Goal: Task Accomplishment & Management: Use online tool/utility

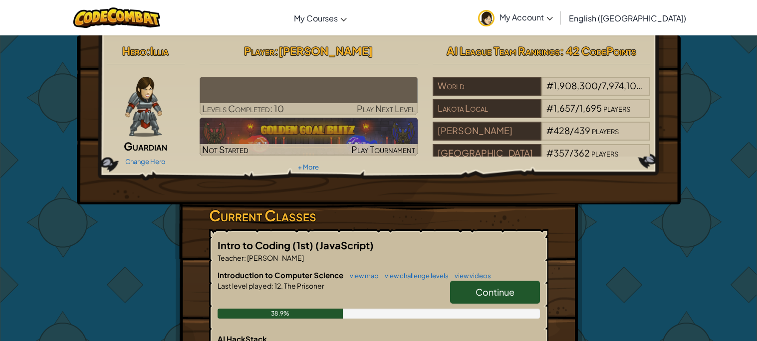
click at [431, 65] on div "AI League Team Rankings : 42 CodePoints World # 1,908,300 / 7,974,108 players […" at bounding box center [541, 98] width 233 height 116
click at [495, 316] on div "38.9%" at bounding box center [379, 314] width 322 height 10
click at [500, 297] on span "Continue" at bounding box center [495, 291] width 39 height 11
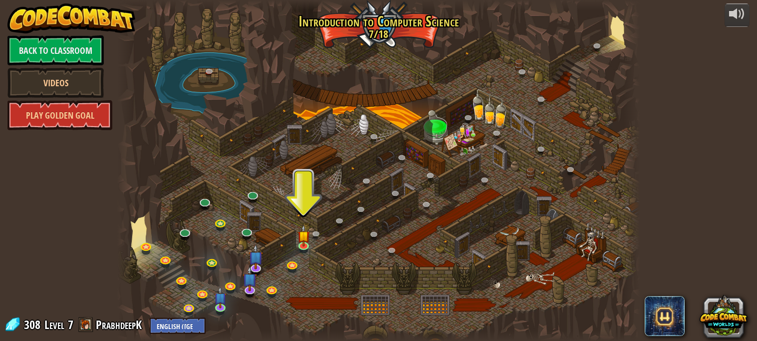
click at [500, 297] on div at bounding box center [378, 170] width 522 height 341
click at [353, 231] on div at bounding box center [378, 170] width 522 height 341
click at [302, 243] on img at bounding box center [303, 230] width 12 height 29
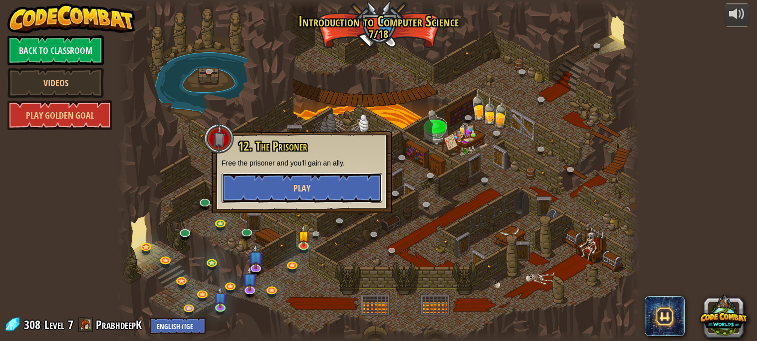
click at [313, 190] on button "Play" at bounding box center [302, 188] width 161 height 30
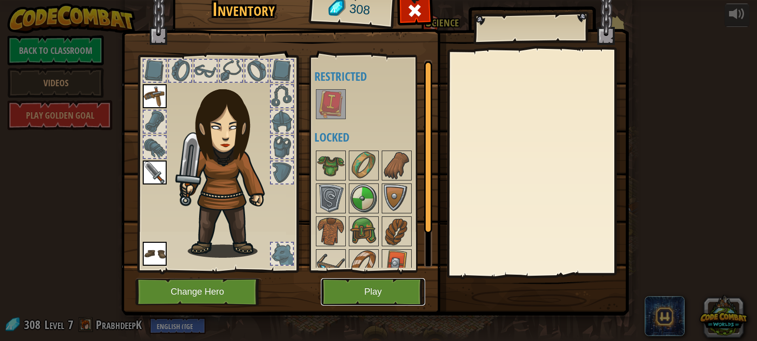
click at [401, 287] on button "Play" at bounding box center [373, 291] width 104 height 27
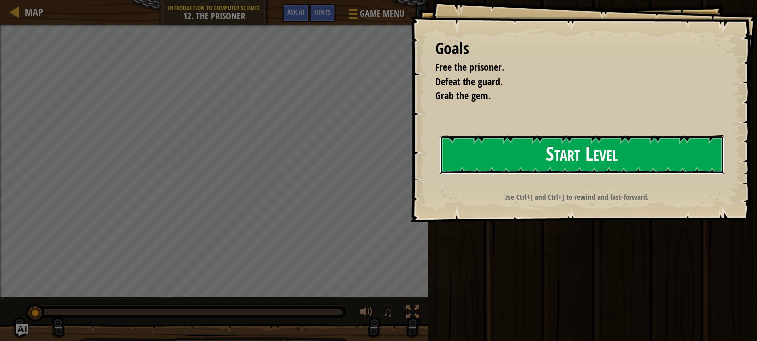
click at [458, 163] on button "Start Level" at bounding box center [582, 154] width 284 height 39
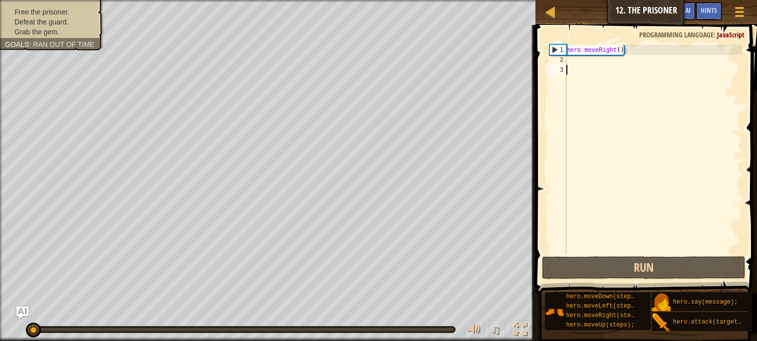
click at [570, 53] on div "hero . moveRight ( ) ;" at bounding box center [653, 160] width 178 height 230
type textarea "hero.moveRight();"
click at [572, 58] on div "hero . moveRight ( ) ;" at bounding box center [653, 160] width 178 height 230
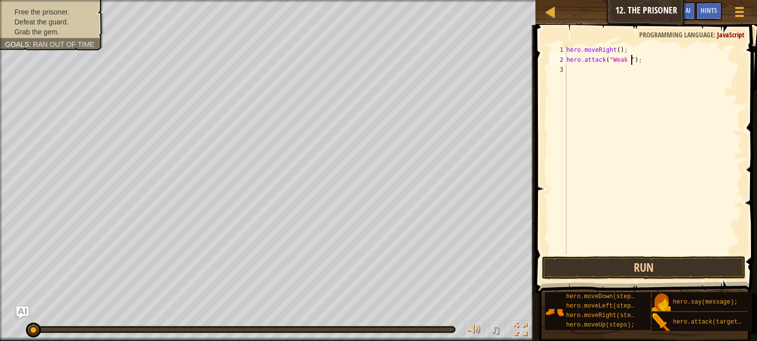
scroll to position [4, 6]
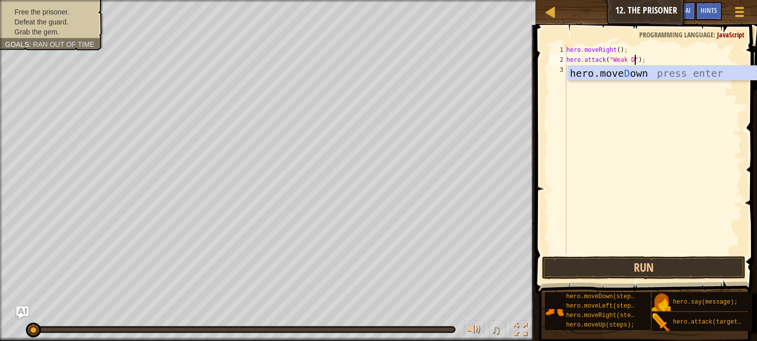
type textarea "hero.attack("Weak Door");"
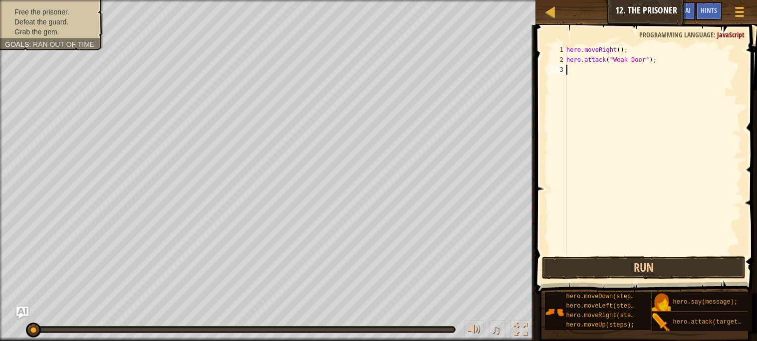
click at [595, 69] on div "hero . moveRight ( ) ; hero . attack ( "Weak Door" ) ;" at bounding box center [653, 160] width 178 height 230
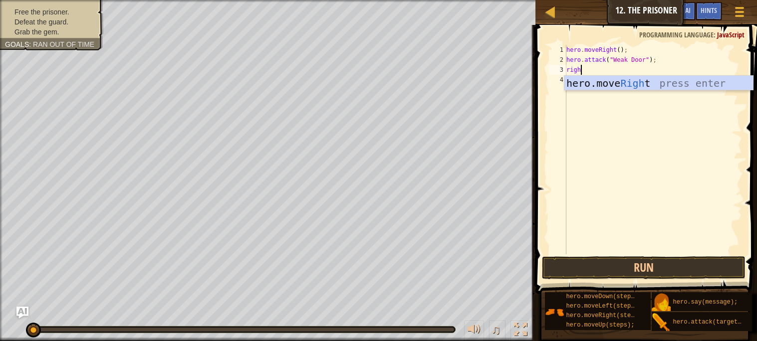
type textarea "right"
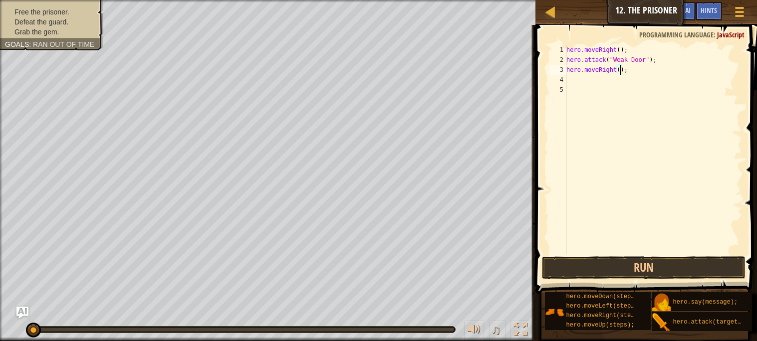
click at [619, 70] on div "hero . moveRight ( ) ; hero . attack ( "Weak Door" ) ; hero . moveRight ( ) ;" at bounding box center [653, 160] width 178 height 230
type textarea "hero.moveRight(2);"
click at [566, 267] on button "Run" at bounding box center [643, 268] width 203 height 23
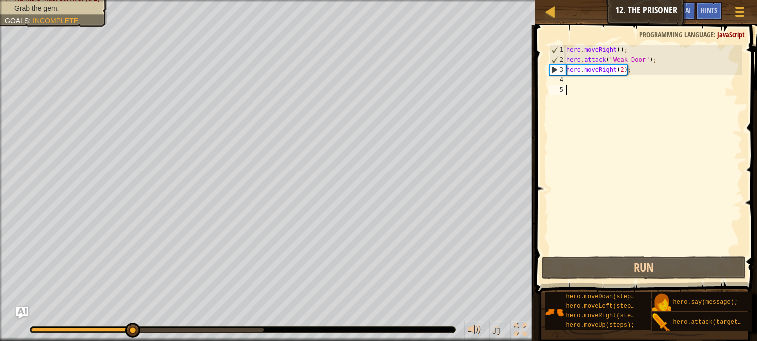
click at [597, 89] on div "hero . moveRight ( ) ; hero . attack ( "Weak Door" ) ; hero . moveRight ( 2 ) ;" at bounding box center [653, 160] width 178 height 230
click at [591, 81] on div "hero . moveRight ( ) ; hero . attack ( "Weak Door" ) ; hero . moveRight ( 2 ) ;" at bounding box center [653, 160] width 178 height 230
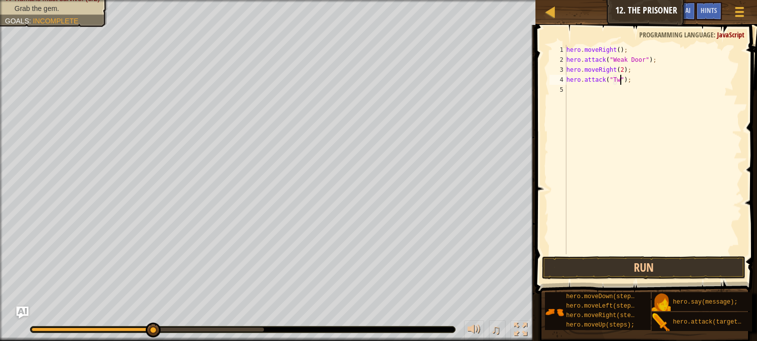
scroll to position [4, 4]
click at [618, 260] on button "Run" at bounding box center [643, 268] width 203 height 23
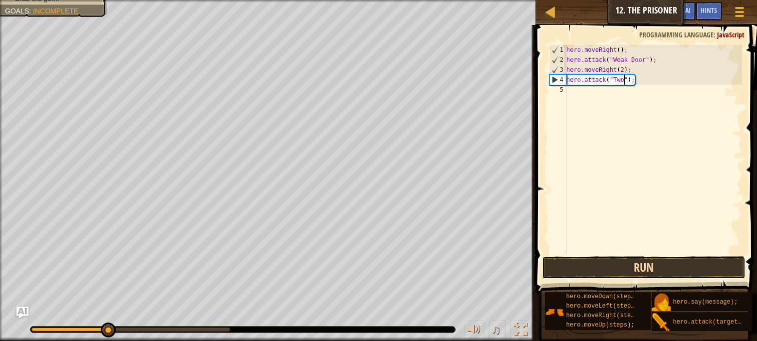
click at [672, 259] on button "Run" at bounding box center [643, 268] width 203 height 23
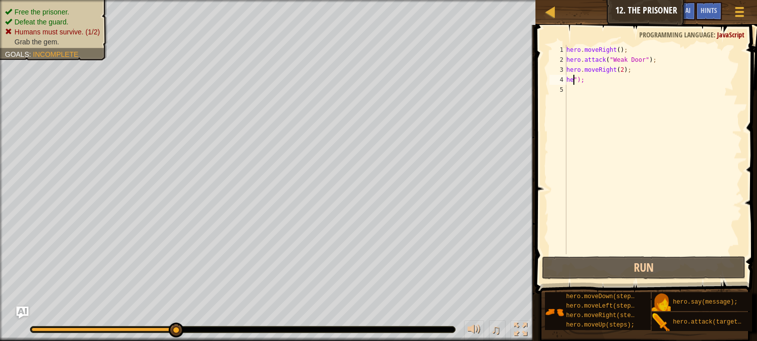
scroll to position [4, 0]
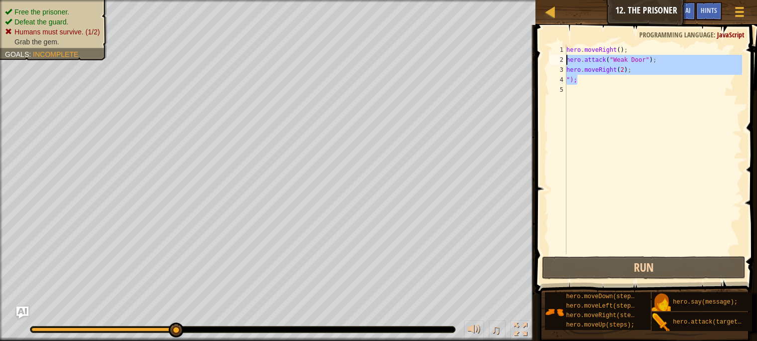
drag, startPoint x: 611, startPoint y: 78, endPoint x: 565, endPoint y: 58, distance: 50.1
click at [565, 58] on div ""); 1 2 3 4 5 hero . moveRight ( ) ; hero . attack ( "Weak Door" ) ; hero . mov…" at bounding box center [645, 150] width 195 height 210
type textarea "hero.attack("Weak Door"); hero.moveRight(2);"
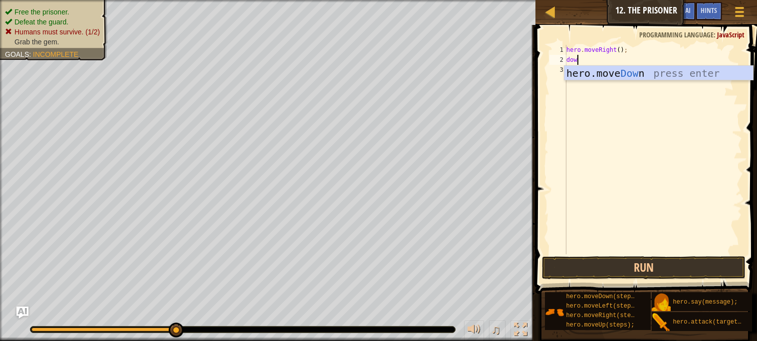
type textarea "down"
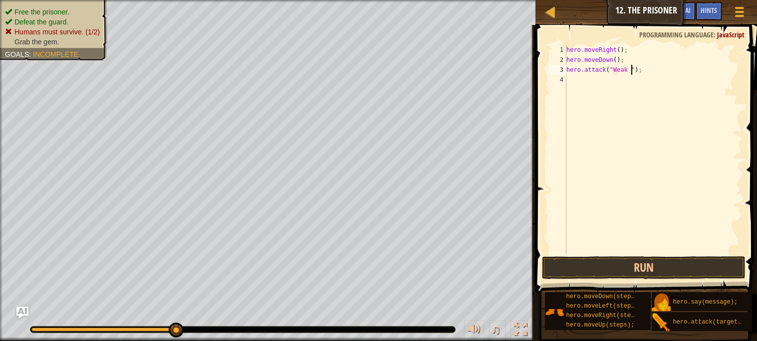
scroll to position [4, 6]
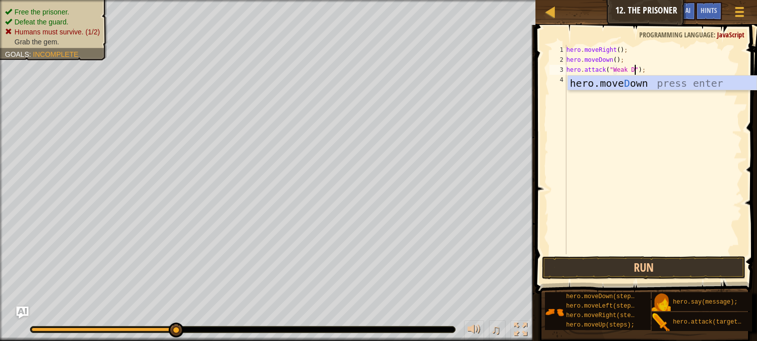
type textarea "hero.attack("Weak Door");"
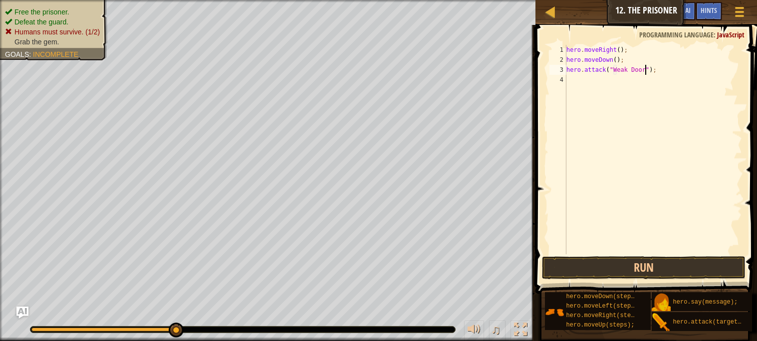
click at [573, 80] on div "hero . moveRight ( ) ; hero . moveDown ( ) ; hero . attack ( "Weak Door" ) ;" at bounding box center [653, 160] width 178 height 230
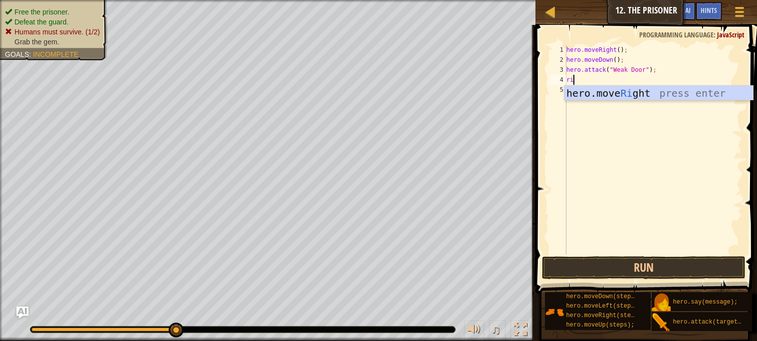
type textarea "right"
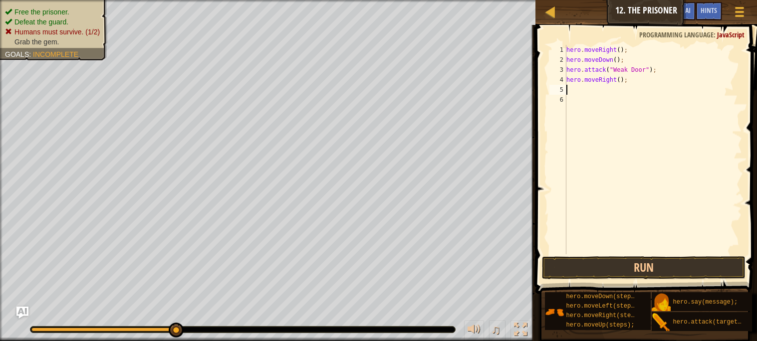
click at [618, 79] on div "hero . moveRight ( ) ; hero . moveDown ( ) ; hero . attack ( "Weak Door" ) ; he…" at bounding box center [653, 160] width 178 height 230
click at [623, 81] on div "hero . moveRight ( ) ; hero . moveDown ( ) ; hero . attack ( "Weak Door" ) ; he…" at bounding box center [653, 160] width 178 height 230
click at [620, 80] on div "hero . moveRight ( ) ; hero . moveDown ( ) ; hero . attack ( "Weak Door" ) ; he…" at bounding box center [653, 160] width 178 height 230
type textarea "hero.moveRight(3);"
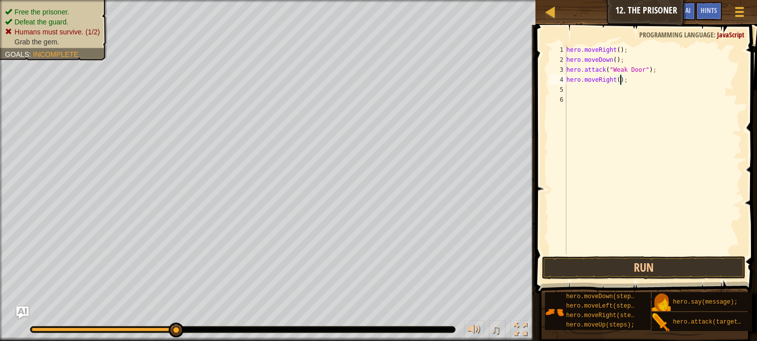
scroll to position [4, 4]
click at [616, 94] on div "hero . moveRight ( ) ; hero . moveDown ( ) ; hero . attack ( "Weak Door" ) ; he…" at bounding box center [653, 160] width 178 height 230
type textarea "hero.attack("Two");"
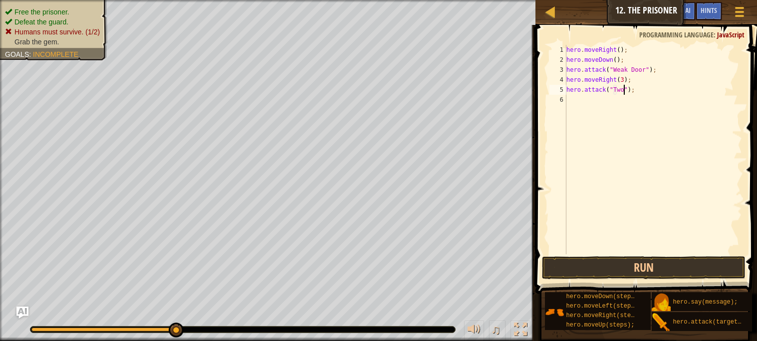
click at [611, 102] on div "hero . moveRight ( ) ; hero . moveDown ( ) ; hero . attack ( "Weak Door" ) ; he…" at bounding box center [653, 160] width 178 height 230
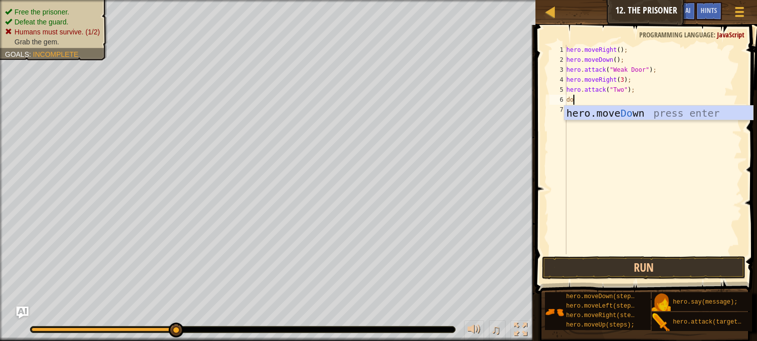
type textarea "down"
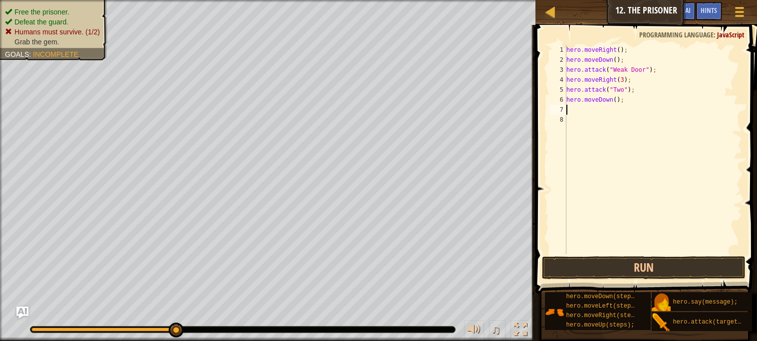
click at [616, 100] on div "hero . moveRight ( ) ; hero . moveDown ( ) ; hero . attack ( "Weak Door" ) ; he…" at bounding box center [653, 160] width 178 height 230
type textarea "hero.moveDown(2);"
click at [609, 110] on div "hero . moveRight ( ) ; hero . moveDown ( ) ; hero . attack ( "Weak Door" ) ; he…" at bounding box center [653, 160] width 178 height 230
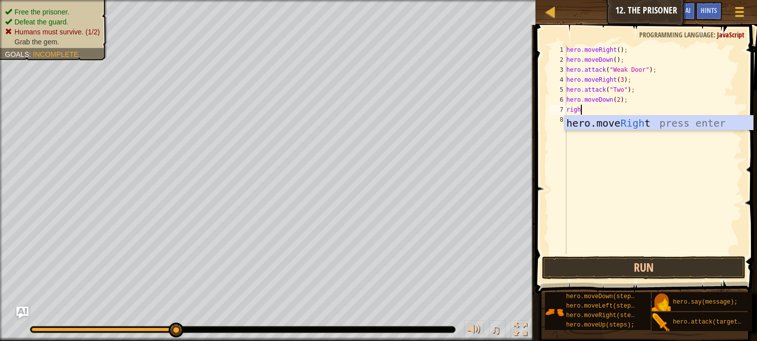
type textarea "right"
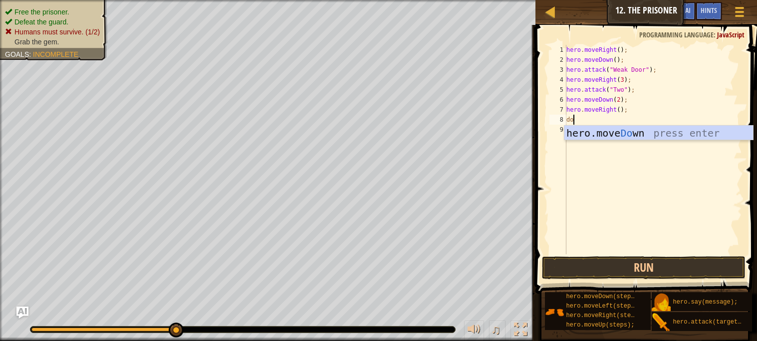
type textarea "down"
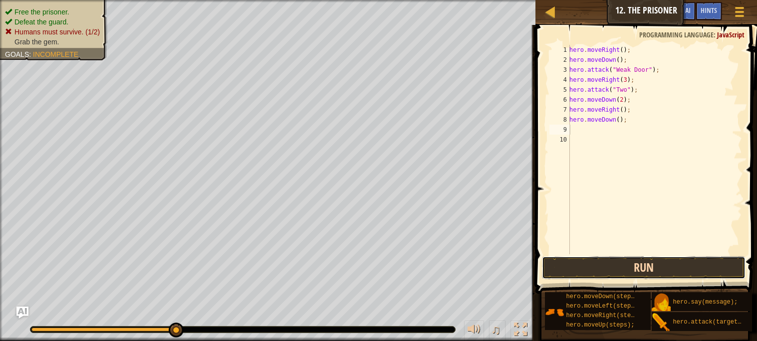
click at [628, 260] on button "Run" at bounding box center [643, 268] width 203 height 23
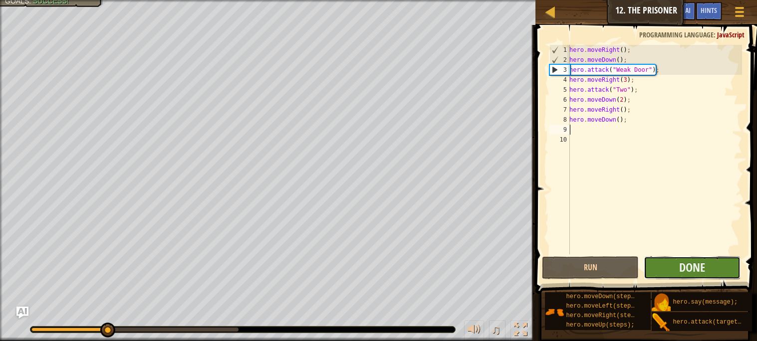
click at [713, 269] on button "Done" at bounding box center [692, 268] width 97 height 23
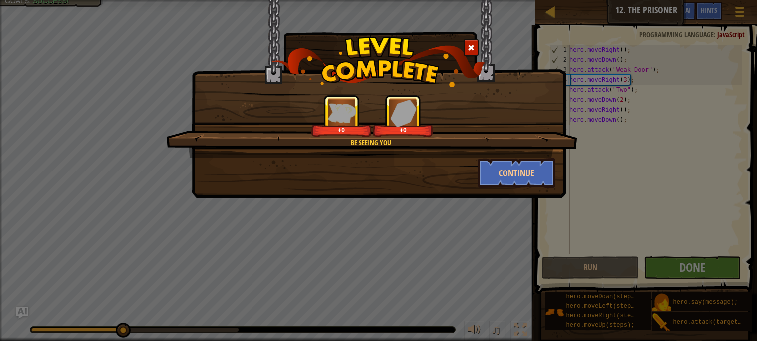
click at [509, 152] on div "Be Seeing You +0 +0" at bounding box center [371, 126] width 411 height 63
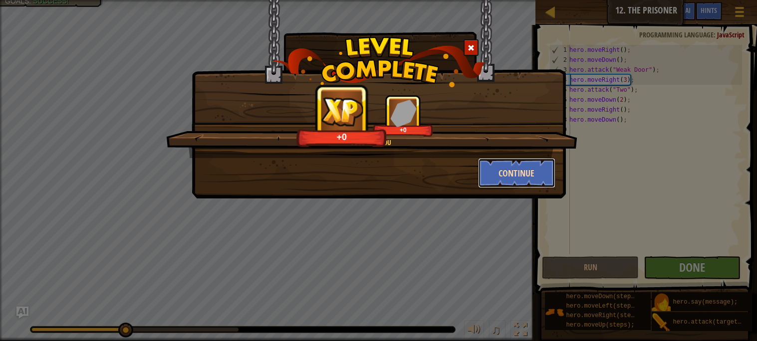
click at [512, 164] on button "Continue" at bounding box center [516, 173] width 77 height 30
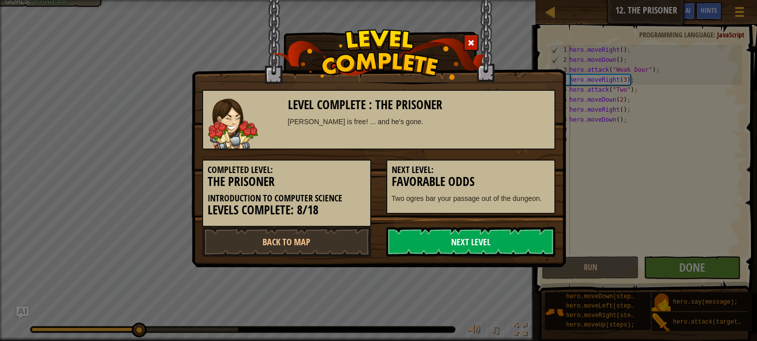
click at [512, 229] on link "Next Level" at bounding box center [470, 242] width 169 height 30
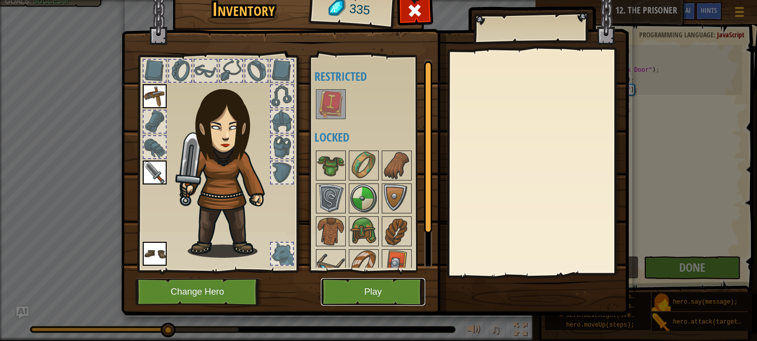
click at [360, 296] on button "Play" at bounding box center [373, 291] width 104 height 27
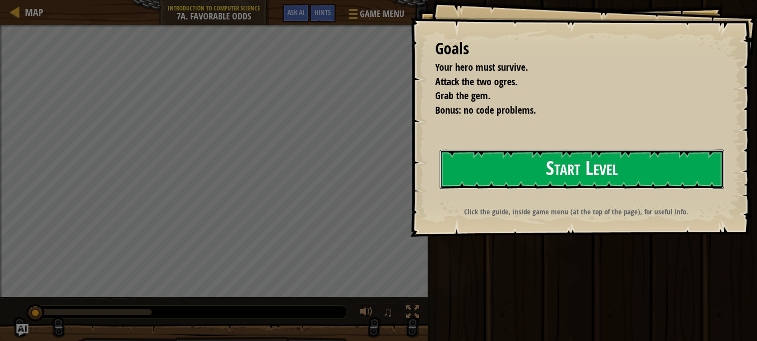
click at [443, 154] on button "Start Level" at bounding box center [582, 169] width 284 height 39
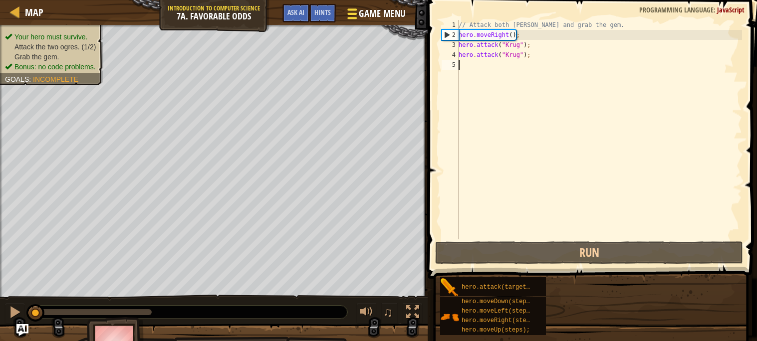
click at [375, 16] on div "Map Introduction to Computer Science 7a. Favorable Odds Game Menu Done Hints As…" at bounding box center [378, 170] width 757 height 341
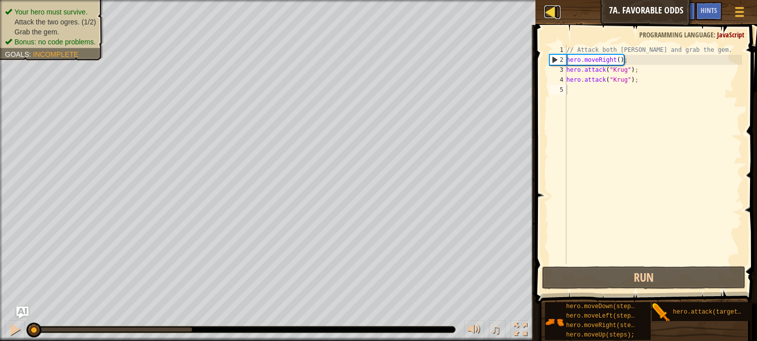
click at [549, 15] on div at bounding box center [551, 11] width 12 height 12
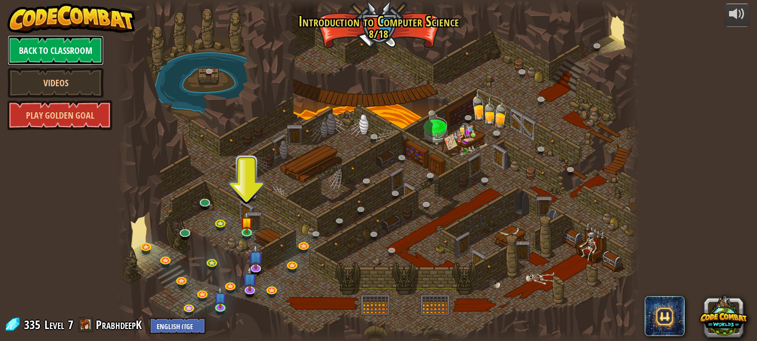
click at [90, 49] on link "Back to Classroom" at bounding box center [55, 50] width 96 height 30
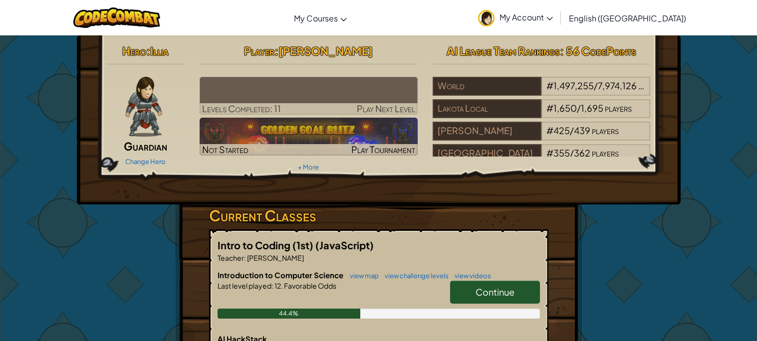
click at [445, 285] on div "Continue" at bounding box center [490, 295] width 100 height 28
click at [458, 288] on link "Continue" at bounding box center [495, 292] width 90 height 23
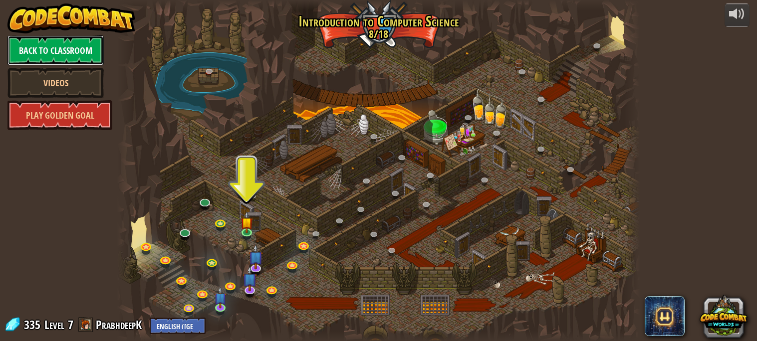
click at [93, 45] on link "Back to Classroom" at bounding box center [55, 50] width 96 height 30
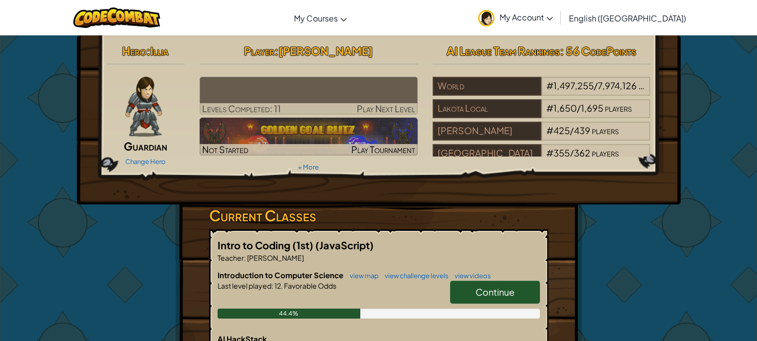
click at [375, 101] on img at bounding box center [309, 96] width 218 height 38
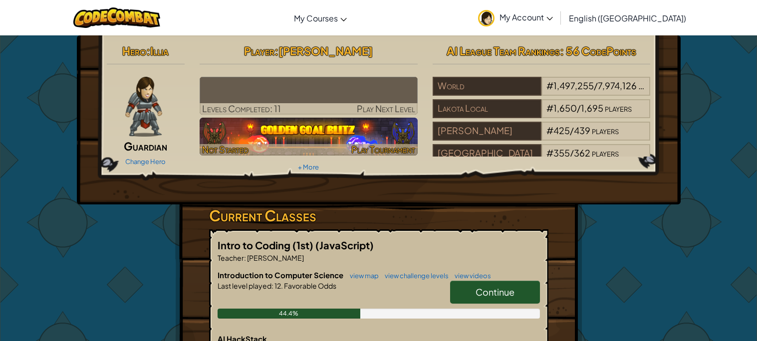
click at [384, 144] on span "Play Tournament" at bounding box center [383, 149] width 64 height 11
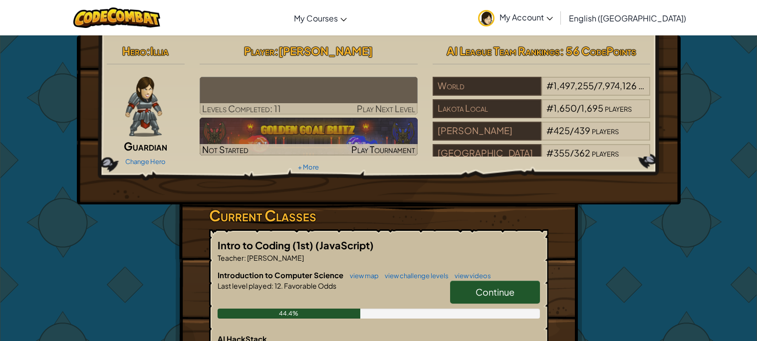
click at [452, 290] on link "Continue" at bounding box center [495, 292] width 90 height 23
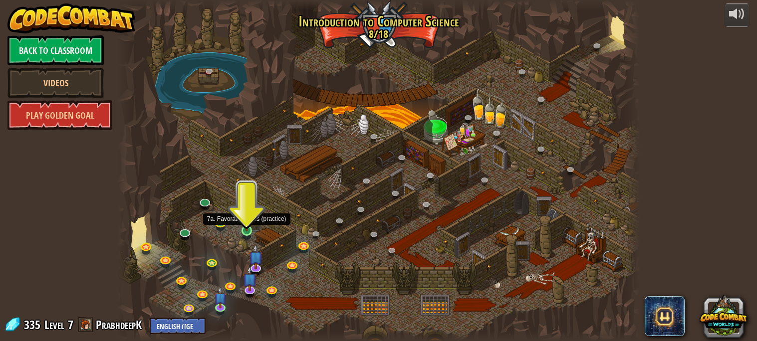
click at [247, 229] on img at bounding box center [247, 217] width 12 height 29
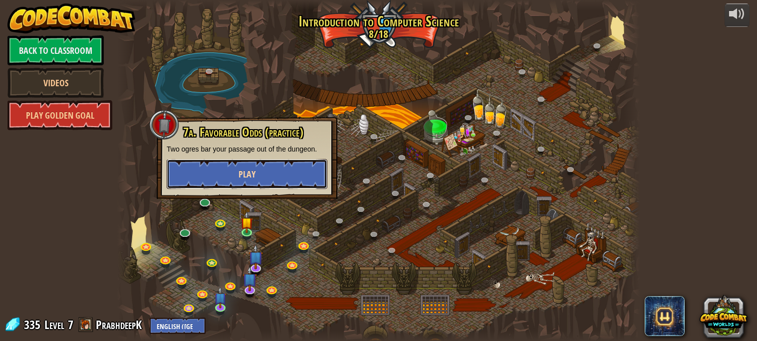
click at [260, 176] on button "Play" at bounding box center [247, 174] width 161 height 30
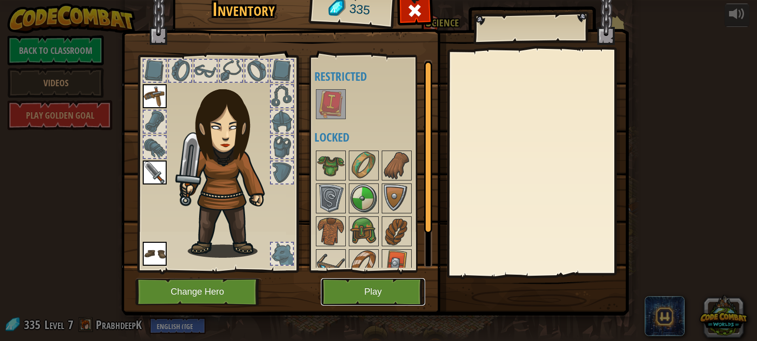
click at [384, 293] on button "Play" at bounding box center [373, 291] width 104 height 27
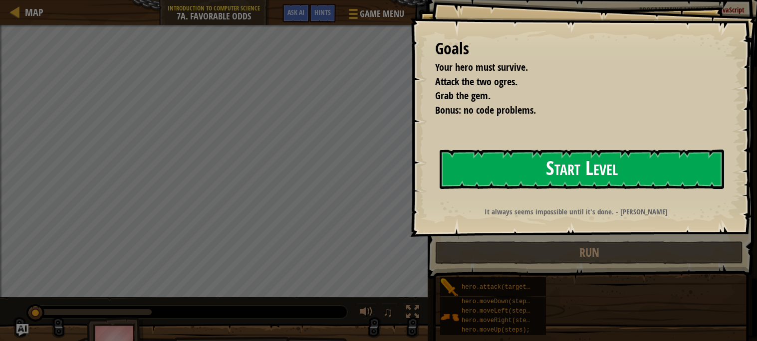
click at [465, 180] on button "Start Level" at bounding box center [582, 169] width 284 height 39
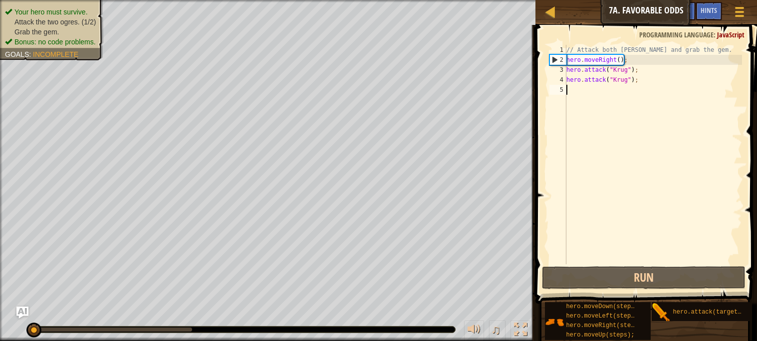
click at [575, 93] on div "// Attack both [PERSON_NAME] and grab the gem. hero . moveRight ( ) ; hero . at…" at bounding box center [653, 165] width 178 height 240
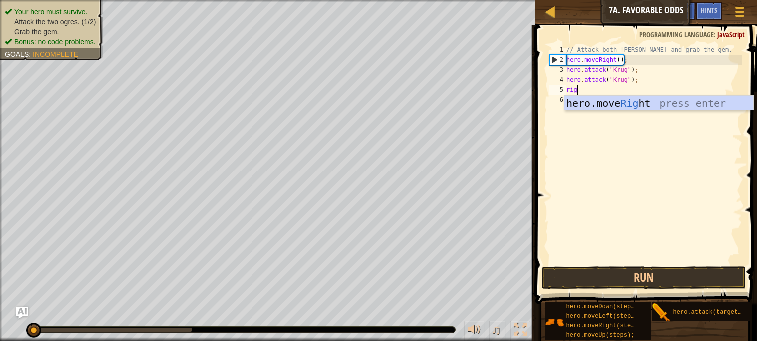
type textarea "right"
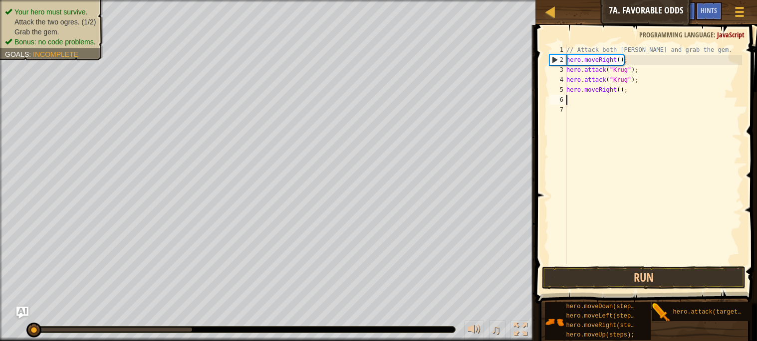
type textarea "d"
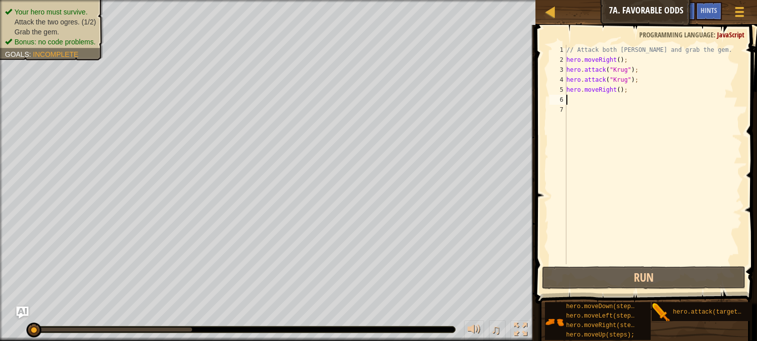
type textarea "up"
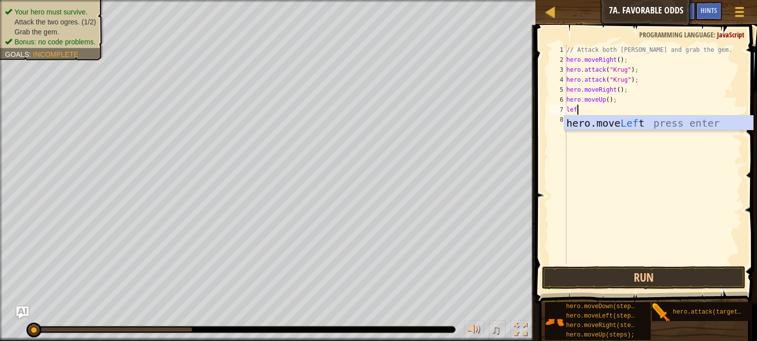
type textarea "left"
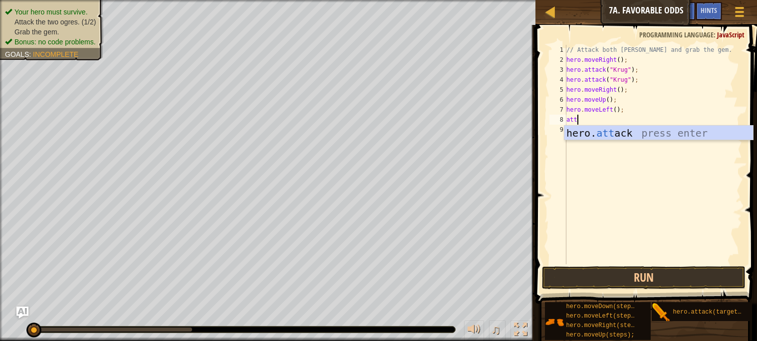
type textarea "att'"
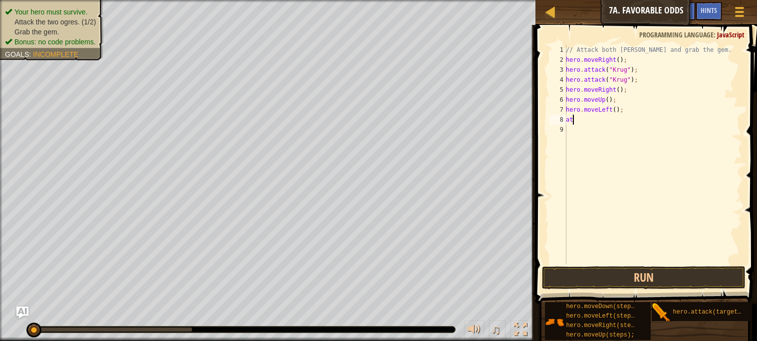
type textarea "a"
type textarea "hero.attack("Grump");"
click at [611, 281] on button "Run" at bounding box center [643, 278] width 203 height 23
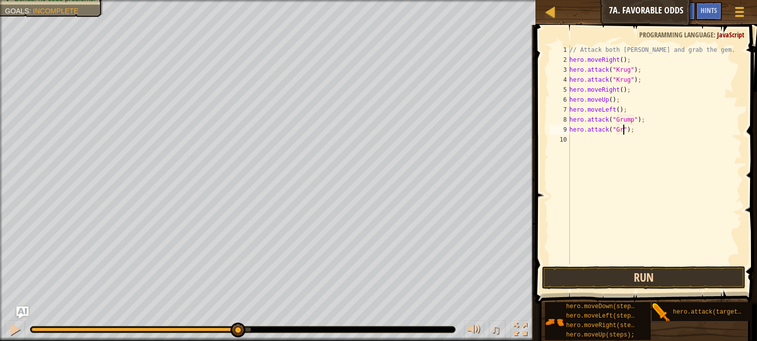
scroll to position [4, 4]
type textarea "hero.attack("Grump");"
click at [631, 143] on div "// Attack both [PERSON_NAME] and grab the gem. hero . moveRight ( ) ; hero . at…" at bounding box center [654, 165] width 175 height 240
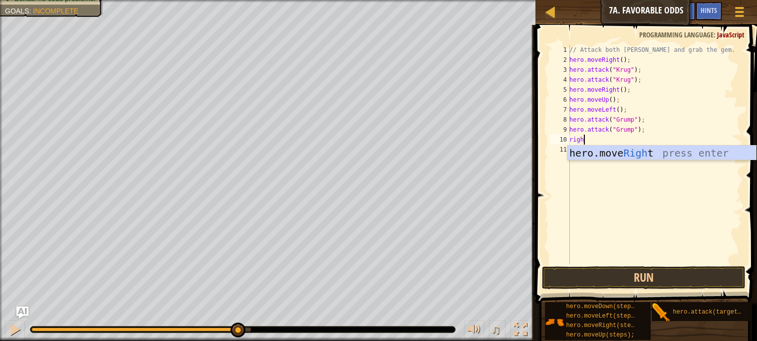
scroll to position [4, 0]
type textarea "right"
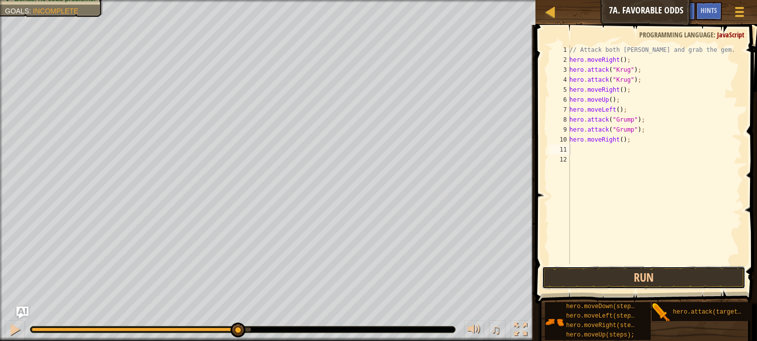
drag, startPoint x: 642, startPoint y: 275, endPoint x: 671, endPoint y: 134, distance: 143.2
click at [671, 134] on div "1 2 3 4 5 6 7 8 9 10 11 12 // Attack both [PERSON_NAME] and grab the gem. hero …" at bounding box center [645, 184] width 225 height 308
click at [618, 140] on div "// Attack both [PERSON_NAME] and grab the gem. hero . moveRight ( ) ; hero . at…" at bounding box center [654, 165] width 175 height 240
click at [620, 142] on div "// Attack both [PERSON_NAME] and grab the gem. hero . moveRight ( ) ; hero . at…" at bounding box center [654, 165] width 175 height 240
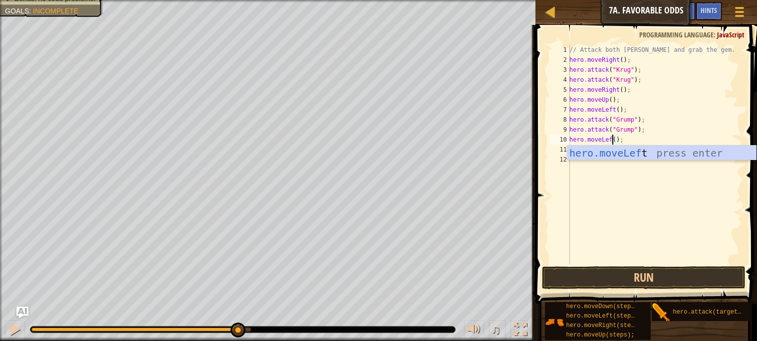
scroll to position [4, 3]
type textarea "hero.moveLeft();"
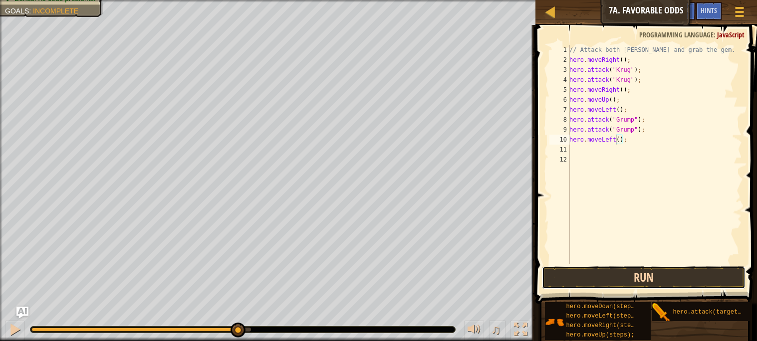
click at [651, 272] on button "Run" at bounding box center [643, 278] width 203 height 23
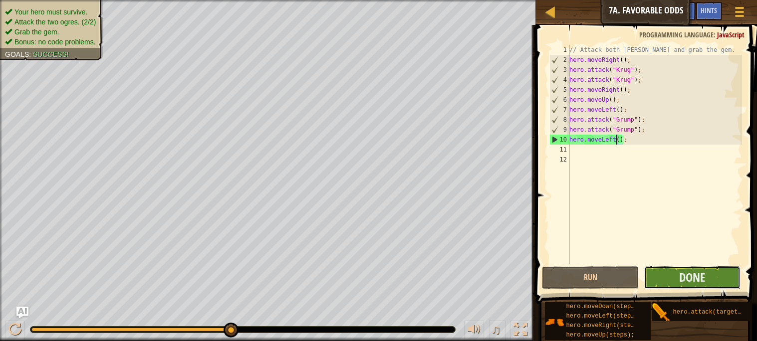
click at [677, 281] on button "Done" at bounding box center [692, 278] width 97 height 23
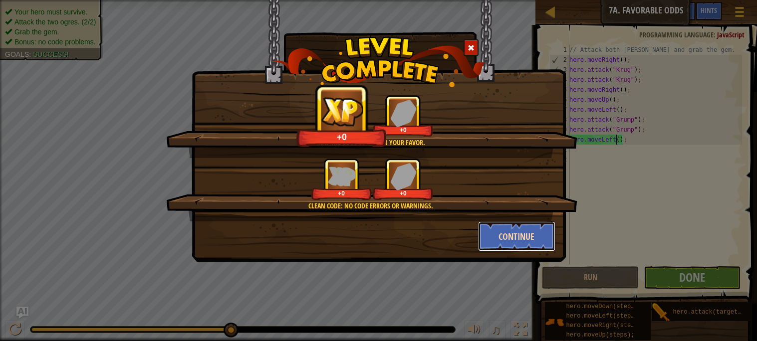
click at [511, 233] on button "Continue" at bounding box center [516, 237] width 77 height 30
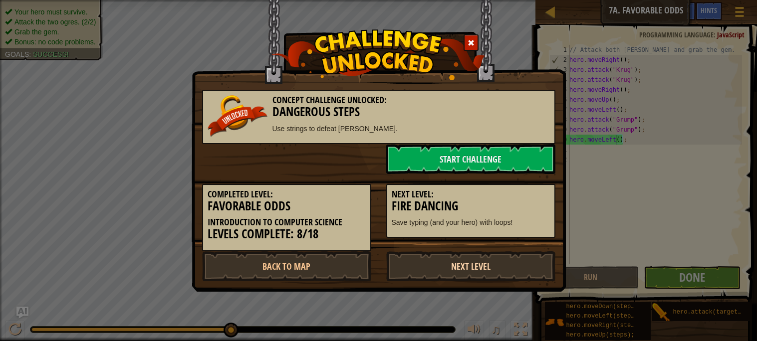
click at [461, 260] on link "Next Level" at bounding box center [470, 267] width 169 height 30
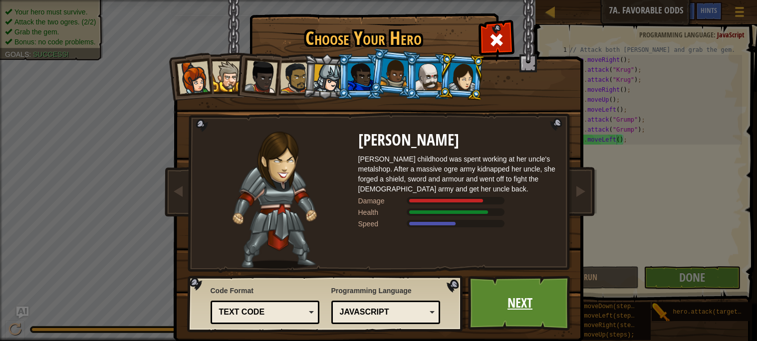
click at [512, 310] on link "Next" at bounding box center [520, 303] width 104 height 55
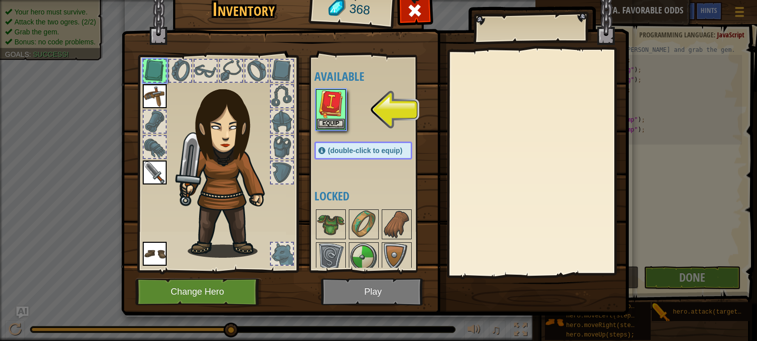
click at [361, 297] on img at bounding box center [375, 135] width 508 height 362
click at [336, 120] on button "Equip" at bounding box center [331, 123] width 28 height 10
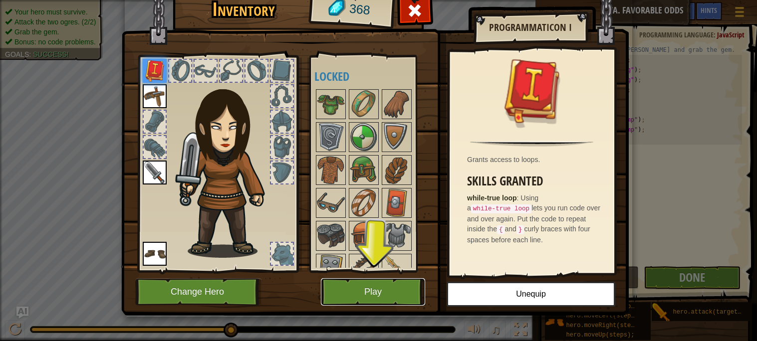
click at [378, 296] on button "Play" at bounding box center [373, 291] width 104 height 27
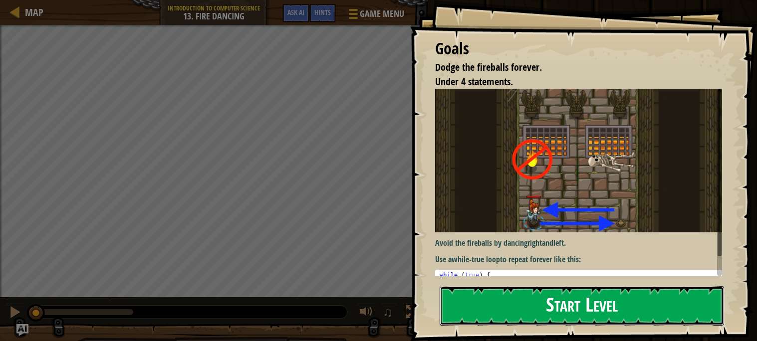
click at [483, 287] on button "Start Level" at bounding box center [582, 305] width 284 height 39
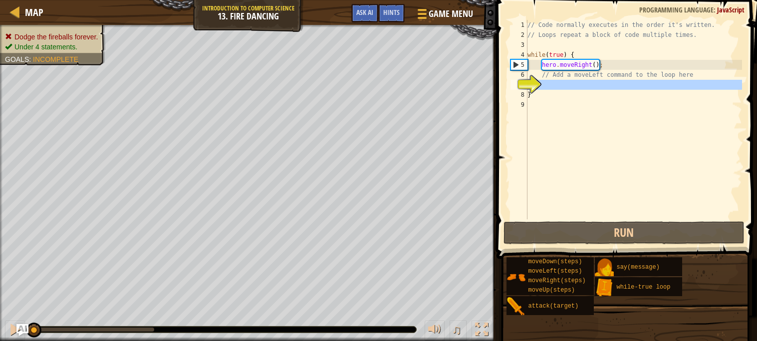
click at [528, 80] on div "7" at bounding box center [519, 85] width 17 height 10
type textarea "}"
click at [567, 85] on div "// Code normally executes in the order it's written. // Loops repeat a block of…" at bounding box center [634, 130] width 217 height 220
type textarea "7"
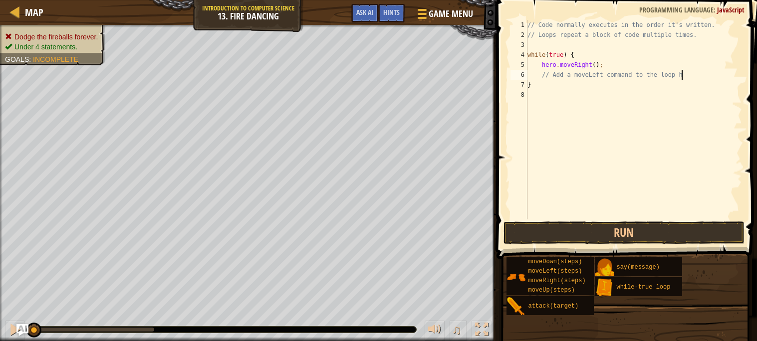
click at [532, 68] on div "// Code normally executes in the order it's written. // Loops repeat a block of…" at bounding box center [634, 130] width 217 height 220
type textarea "hero.moveRight();"
click at [527, 65] on div "// Code normally executes in the order it's written. // Loops repeat a block of…" at bounding box center [634, 130] width 217 height 220
click at [531, 68] on div "// Code normally executes in the order it's written. // Loops repeat a block of…" at bounding box center [634, 130] width 217 height 220
click at [529, 64] on div "// Code normally executes in the order it's written. // Loops repeat a block of…" at bounding box center [634, 130] width 217 height 220
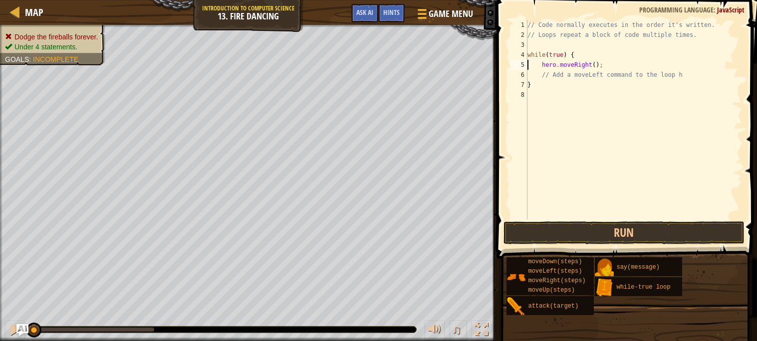
click at [558, 160] on div "// Code normally executes in the order it's written. // Loops repeat a block of…" at bounding box center [634, 130] width 217 height 220
click at [568, 87] on div "// Code normally executes in the order it's written. // Loops repeat a block of…" at bounding box center [634, 130] width 217 height 220
click at [568, 72] on div "// Code normally executes in the order it's written. // Loops repeat a block of…" at bounding box center [634, 130] width 217 height 220
click at [581, 228] on button "Run" at bounding box center [624, 233] width 241 height 23
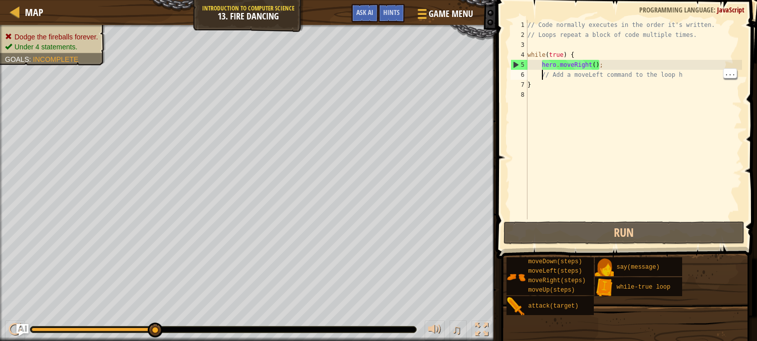
click at [541, 70] on div "// Code normally executes in the order it's written. // Loops repeat a block of…" at bounding box center [634, 130] width 217 height 220
click at [541, 65] on div "// Code normally executes in the order it's written. // Loops repeat a block of…" at bounding box center [634, 130] width 217 height 220
click at [538, 63] on div "// Code normally executes in the order it's written. // Loops repeat a block of…" at bounding box center [634, 130] width 217 height 220
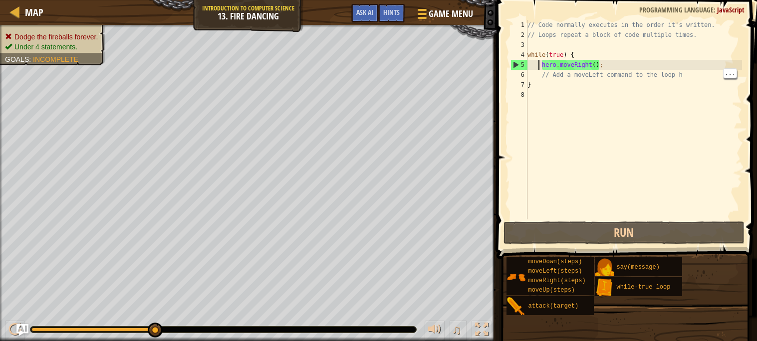
click at [538, 63] on div "// Code normally executes in the order it's written. // Loops repeat a block of…" at bounding box center [634, 130] width 217 height 220
click at [538, 63] on div "// Code normally executes in the order it's written. // Loops repeat a block of…" at bounding box center [634, 120] width 217 height 200
click at [539, 64] on div "// Code normally executes in the order it's written. // Loops repeat a block of…" at bounding box center [634, 130] width 217 height 220
click at [543, 65] on div "// Code normally executes in the order it's written. // Loops repeat a block of…" at bounding box center [634, 130] width 217 height 220
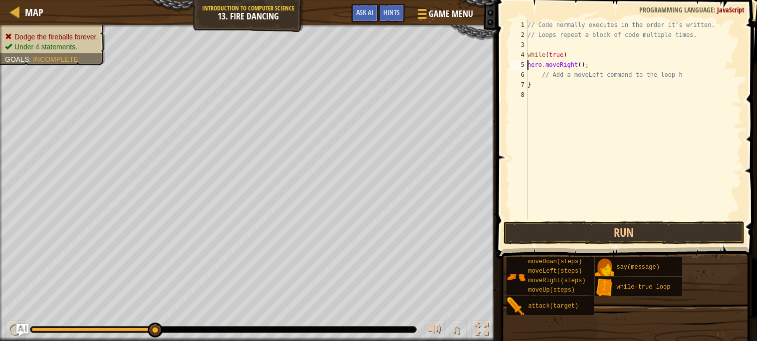
drag, startPoint x: 161, startPoint y: 331, endPoint x: 244, endPoint y: 339, distance: 83.7
click at [535, 72] on div "// Code normally executes in the order it's written. // Loops repeat a block of…" at bounding box center [634, 130] width 217 height 220
click at [539, 63] on div "// Code normally executes in the order it's written. // Loops repeat a block of…" at bounding box center [634, 130] width 217 height 220
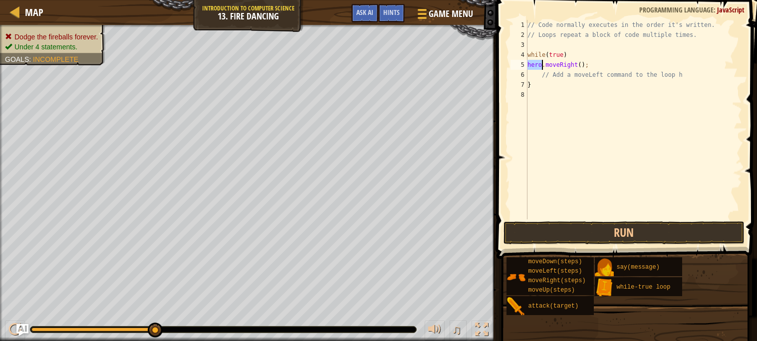
click at [539, 63] on div "// Code normally executes in the order it's written. // Loops repeat a block of…" at bounding box center [634, 120] width 217 height 200
click at [563, 57] on div "// Code normally executes in the order it's written. // Loops repeat a block of…" at bounding box center [634, 130] width 217 height 220
click at [563, 57] on div "// Code normally executes in the order it's written. // Loops repeat a block of…" at bounding box center [634, 120] width 217 height 200
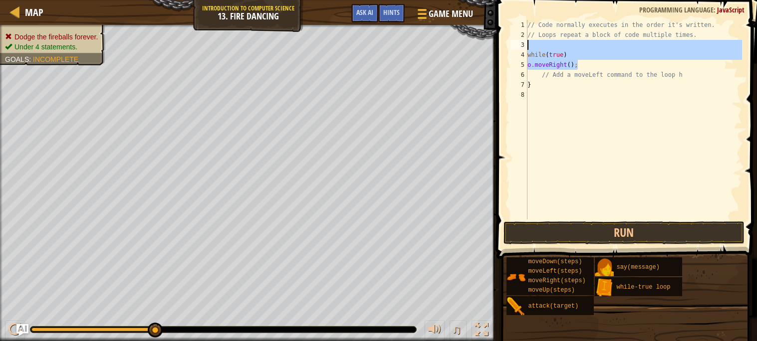
drag, startPoint x: 582, startPoint y: 61, endPoint x: 503, endPoint y: 48, distance: 80.9
click at [503, 48] on div "while(true) 1 2 3 4 5 6 7 8 // Code normally executes in the order it's written…" at bounding box center [626, 149] width 264 height 288
type textarea "while(true)"
click at [503, 48] on span at bounding box center [628, 115] width 269 height 288
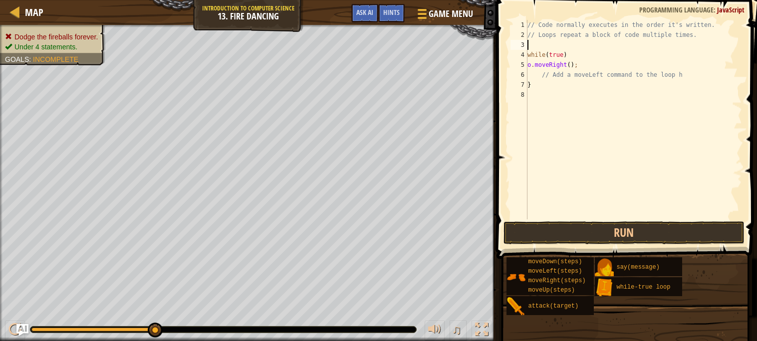
type textarea "="
click at [577, 47] on div "// Code normally executes in the order it's written. // Loops repeat a block of…" at bounding box center [634, 130] width 217 height 220
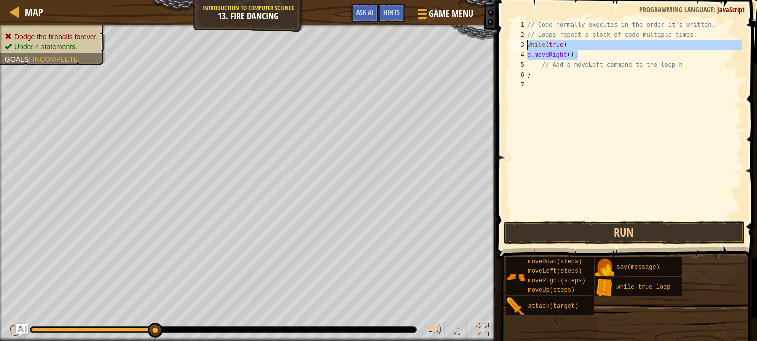
drag, startPoint x: 578, startPoint y: 50, endPoint x: 513, endPoint y: 41, distance: 66.5
click at [513, 41] on div "while(true) 1 2 3 4 5 6 7 // Code normally executes in the order it's written. …" at bounding box center [626, 120] width 234 height 200
type textarea "while(true) o.moveRight();"
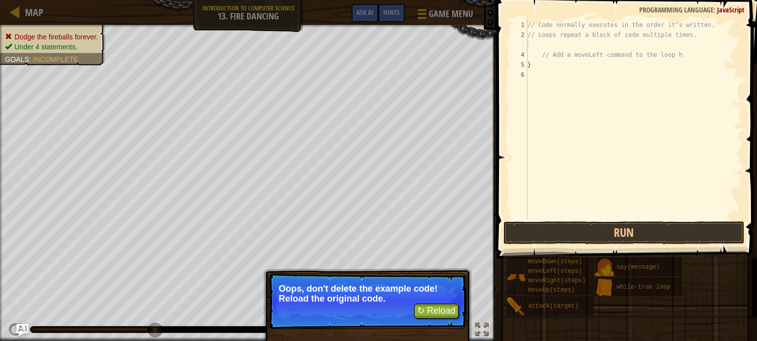
click at [507, 50] on span at bounding box center [628, 115] width 269 height 288
click at [587, 43] on div "// Code normally executes in the order it's written. // Loops repeat a block of…" at bounding box center [634, 130] width 217 height 220
click at [574, 38] on div "// Code normally executes in the order it's written. // Loops repeat a block of…" at bounding box center [634, 130] width 217 height 220
type textarea "// Loops repeat a block of code multiple times."
click at [559, 45] on div "// Code normally executes in the order it's written. // Loops repeat a block of…" at bounding box center [634, 130] width 217 height 220
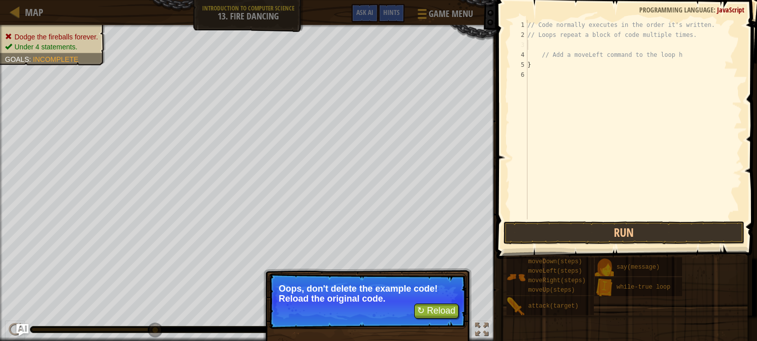
click at [551, 45] on div "// Code normally executes in the order it's written. // Loops repeat a block of…" at bounding box center [634, 130] width 217 height 220
click at [529, 24] on div "// Code normally executes in the order it's written. // Loops repeat a block of…" at bounding box center [634, 130] width 217 height 220
type textarea "// Code normally executes in the order it's written."
click at [432, 309] on button "↻ Reload" at bounding box center [436, 311] width 44 height 15
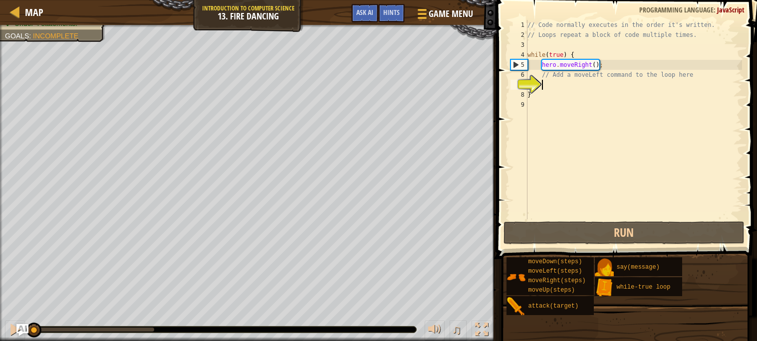
click at [528, 80] on div "7" at bounding box center [519, 85] width 17 height 10
click at [535, 72] on div "// Code normally executes in the order it's written. // Loops repeat a block of…" at bounding box center [634, 130] width 217 height 220
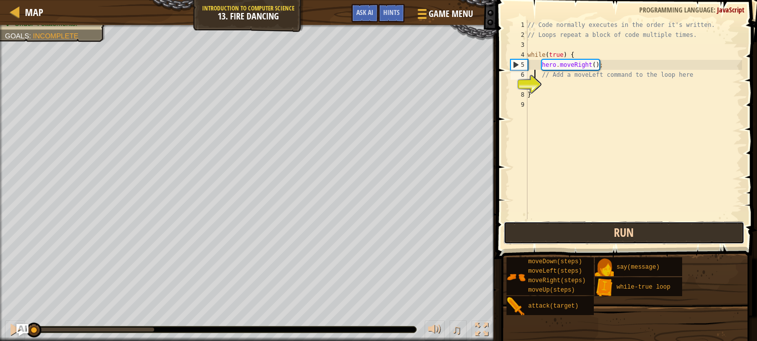
click at [635, 233] on button "Run" at bounding box center [624, 233] width 241 height 23
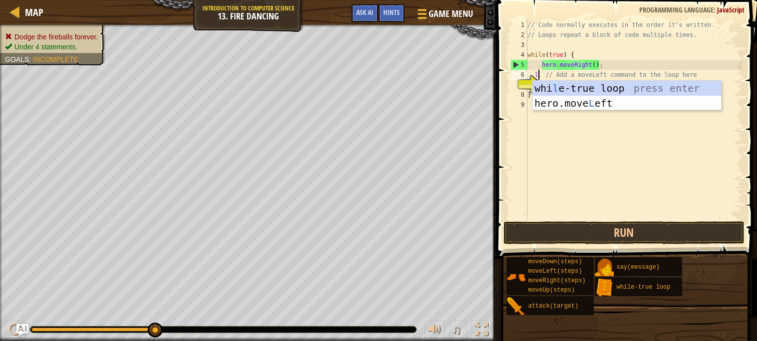
scroll to position [4, 1]
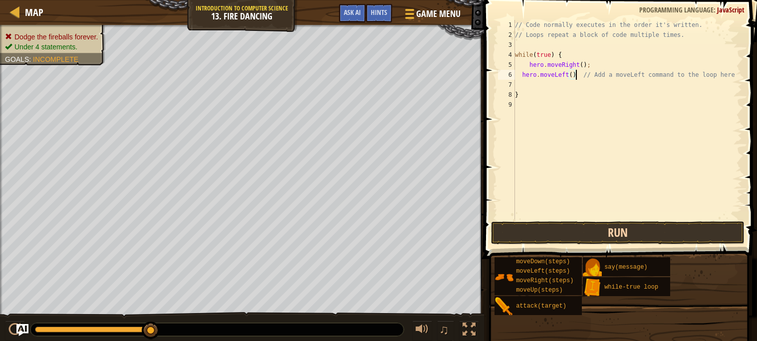
type textarea "hero.moveLeft() // Add a moveLeft command to the loop here"
click at [595, 231] on button "Run" at bounding box center [618, 233] width 254 height 23
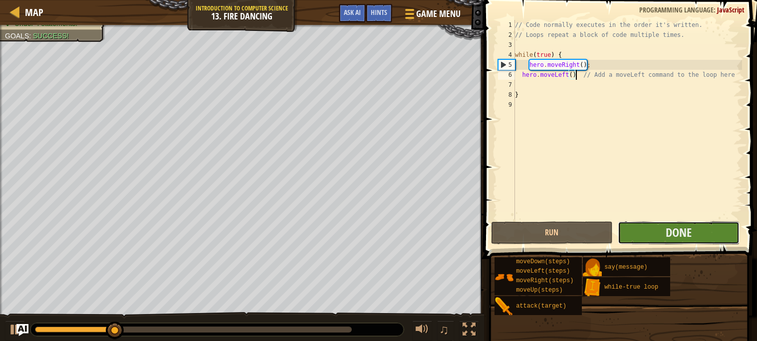
click at [654, 233] on button "Done" at bounding box center [679, 233] width 122 height 23
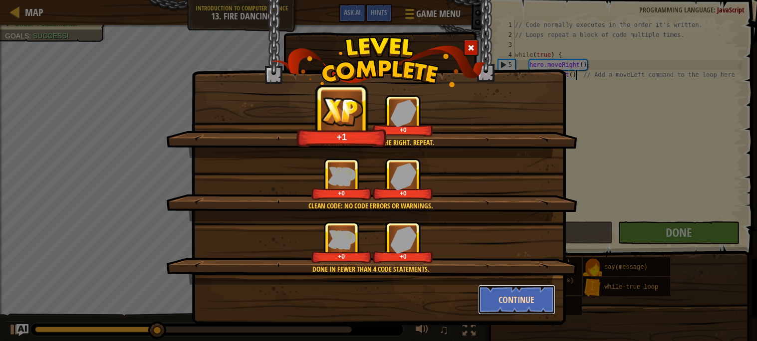
click at [508, 294] on button "Continue" at bounding box center [516, 300] width 77 height 30
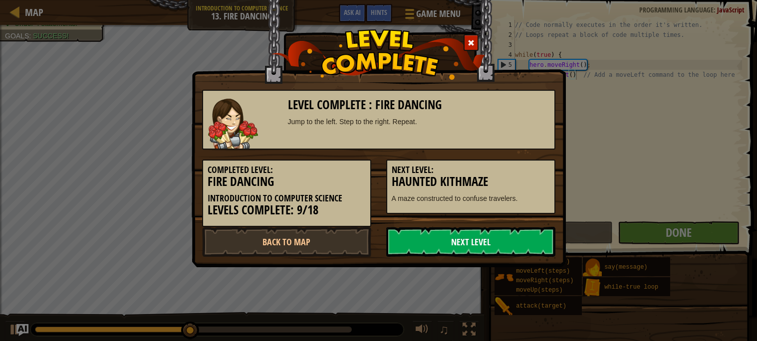
click at [406, 236] on link "Next Level" at bounding box center [470, 242] width 169 height 30
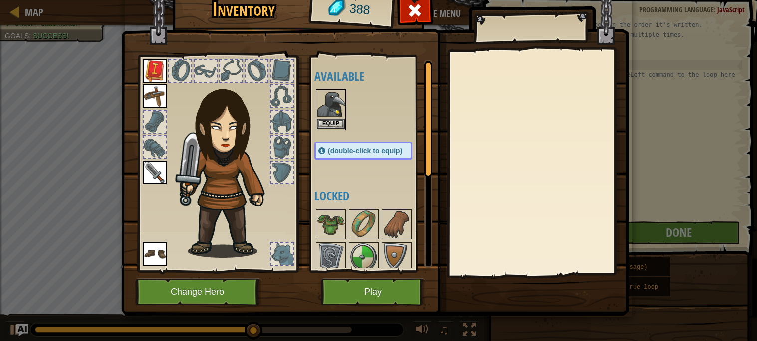
click at [385, 306] on img at bounding box center [375, 135] width 508 height 362
click at [382, 300] on button "Play" at bounding box center [373, 291] width 104 height 27
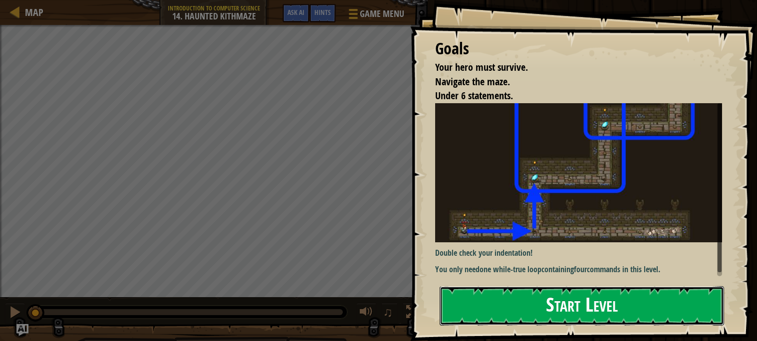
click at [489, 305] on button "Start Level" at bounding box center [582, 305] width 284 height 39
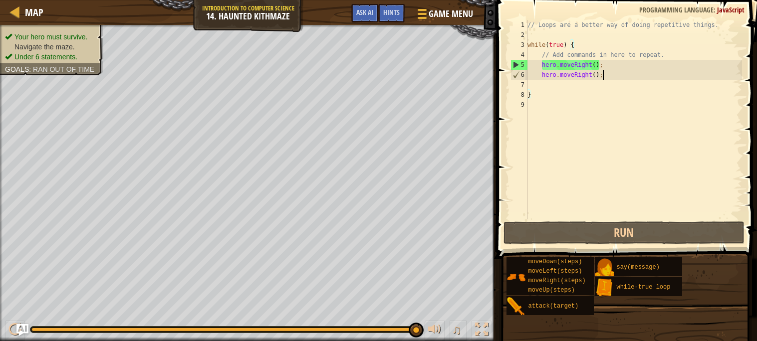
click at [620, 73] on div "// Loops are a better way of doing repetitive things. while ( true ) { // Add c…" at bounding box center [634, 130] width 217 height 220
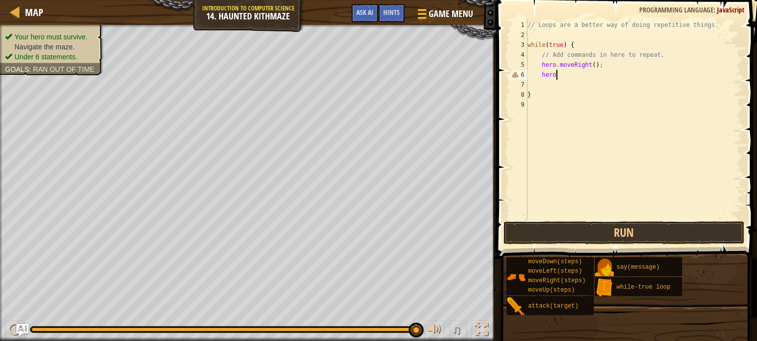
type textarea "h"
type textarea "/"
type textarea "while(true)"
click at [606, 71] on div "// Loops are a better way of doing repetitive things. while ( true ) }" at bounding box center [634, 130] width 217 height 220
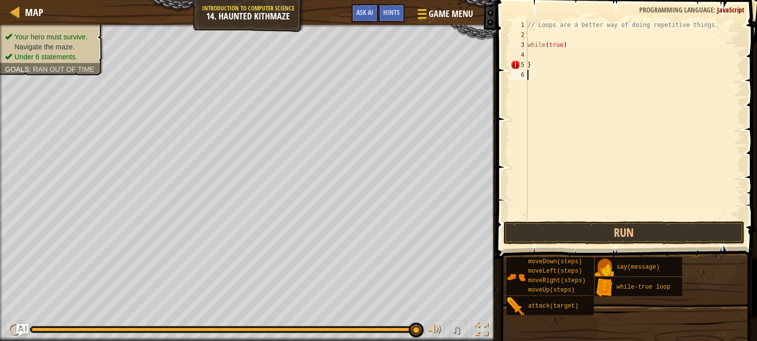
click at [599, 65] on div "// Loops are a better way of doing repetitive things. while ( true ) }" at bounding box center [634, 130] width 217 height 220
type textarea "}"
click at [616, 62] on div "// Loops are a better way of doing repetitive things. while ( true )" at bounding box center [634, 130] width 217 height 220
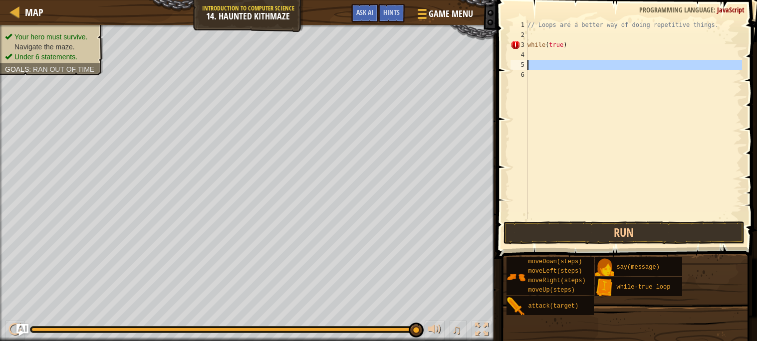
click at [583, 43] on div "// Loops are a better way of doing repetitive things. while ( true )" at bounding box center [634, 130] width 217 height 220
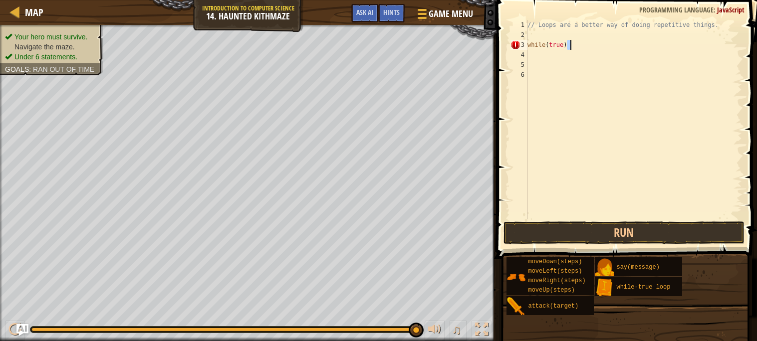
click at [583, 43] on div "// Loops are a better way of doing repetitive things. while ( true )" at bounding box center [634, 130] width 217 height 220
type textarea "w"
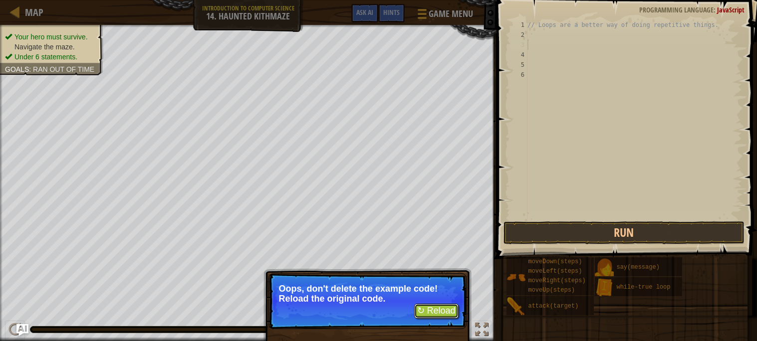
click at [432, 312] on button "↻ Reload" at bounding box center [436, 311] width 44 height 15
type textarea "}"
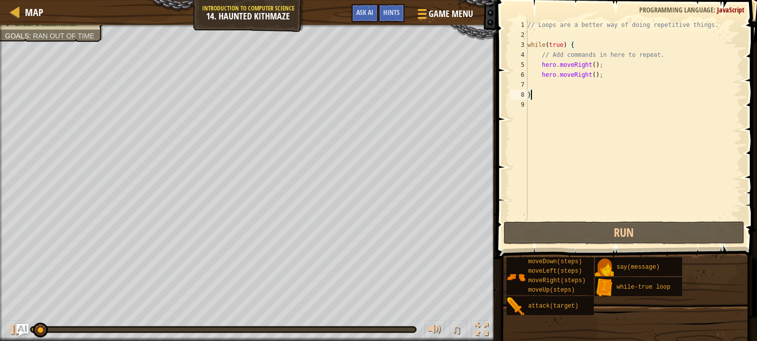
click at [548, 84] on div "// Loops are a better way of doing repetitive things. while ( true ) { // Add c…" at bounding box center [634, 130] width 217 height 220
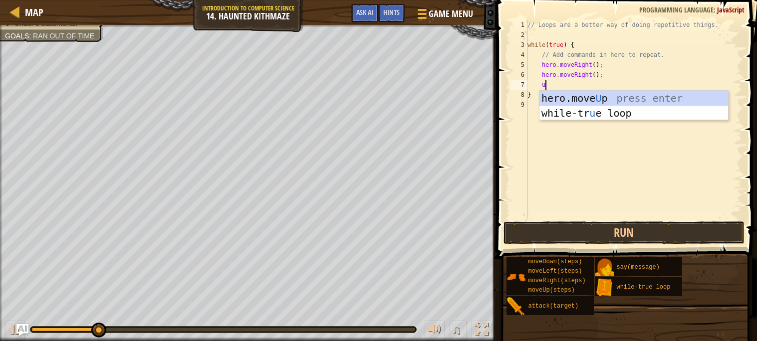
type textarea "up"
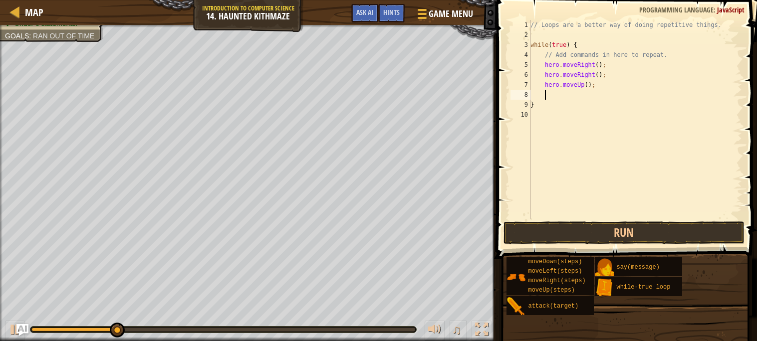
scroll to position [4, 0]
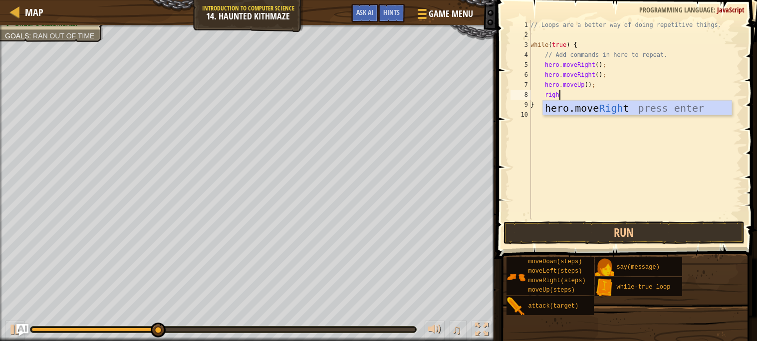
type textarea "right"
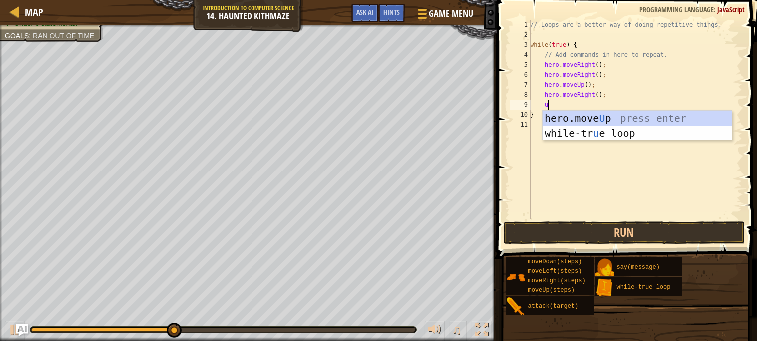
type textarea "up"
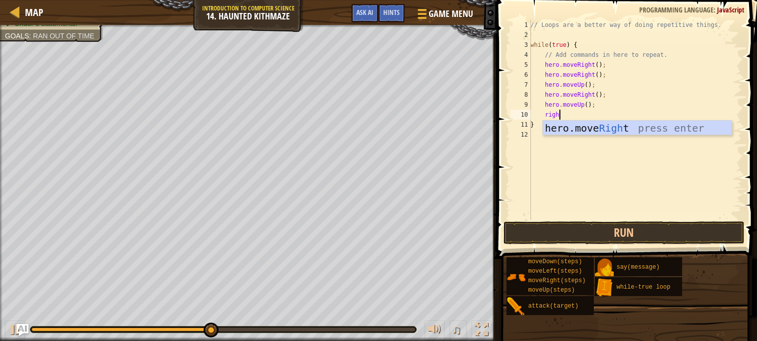
type textarea "right"
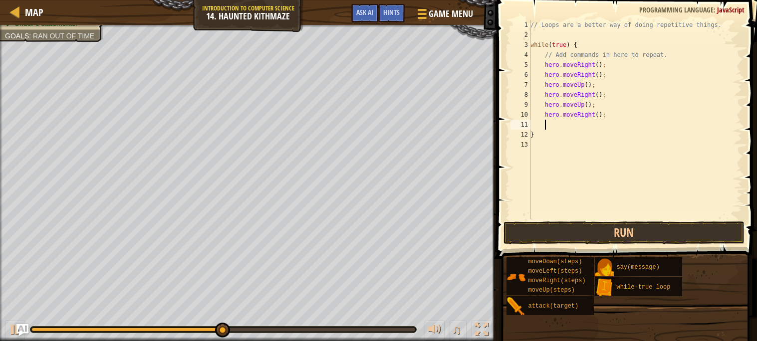
type textarea "up"
click at [658, 229] on button "Run" at bounding box center [624, 233] width 241 height 23
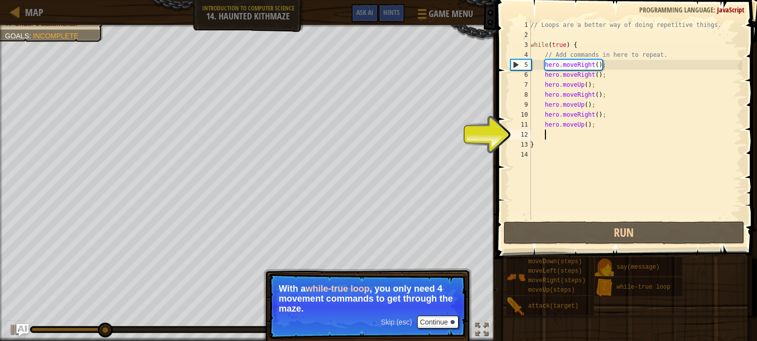
click at [613, 125] on div "// Loops are a better way of doing repetitive things. while ( true ) { // Add c…" at bounding box center [636, 130] width 214 height 220
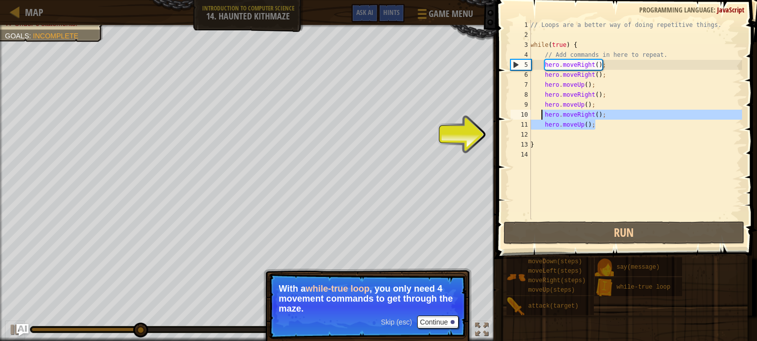
drag, startPoint x: 611, startPoint y: 124, endPoint x: 541, endPoint y: 116, distance: 70.4
click at [541, 116] on div "// Loops are a better way of doing repetitive things. while ( true ) { // Add c…" at bounding box center [636, 130] width 214 height 220
type textarea "hero.moveRight(); hero.moveUp();"
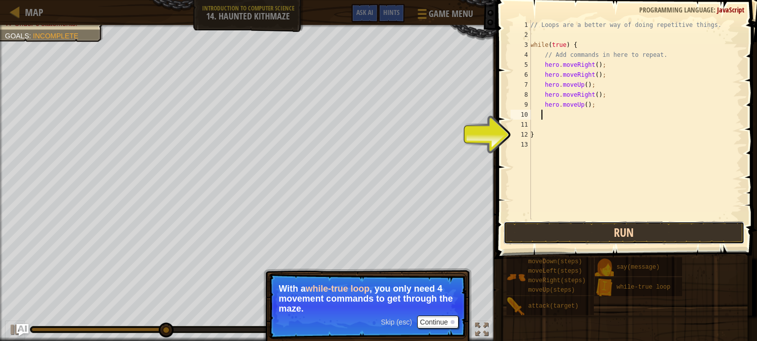
click at [591, 226] on button "Run" at bounding box center [624, 233] width 241 height 23
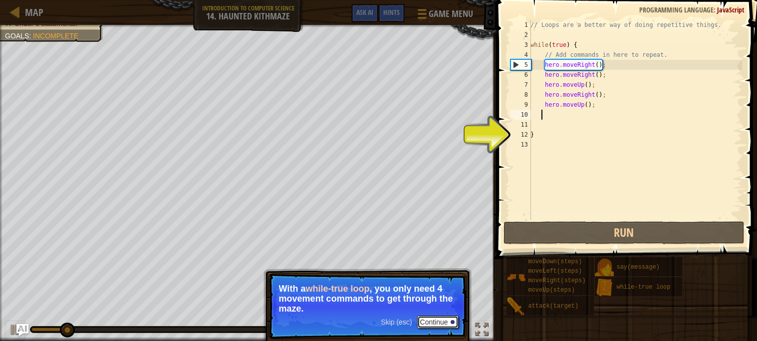
click at [442, 323] on button "Continue" at bounding box center [437, 322] width 41 height 13
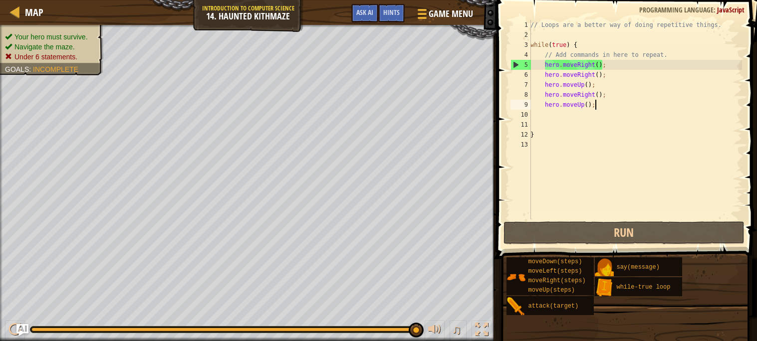
click at [602, 108] on div "// Loops are a better way of doing repetitive things. while ( true ) { // Add c…" at bounding box center [636, 130] width 214 height 220
click at [606, 63] on div "// Loops are a better way of doing repetitive things. while ( true ) { // Add c…" at bounding box center [636, 130] width 214 height 220
type textarea "hero.moveRight();"
drag, startPoint x: 607, startPoint y: 64, endPoint x: 544, endPoint y: 64, distance: 63.4
click at [544, 64] on div "// Loops are a better way of doing repetitive things. while ( true ) { // Add c…" at bounding box center [636, 130] width 214 height 220
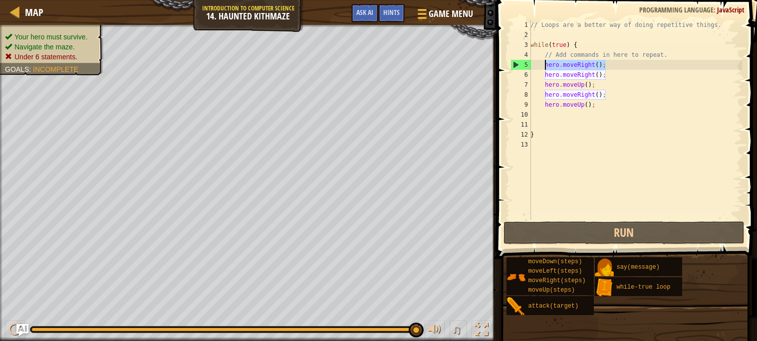
click at [545, 64] on div "// Loops are a better way of doing repetitive things. while ( true ) { // Add c…" at bounding box center [636, 120] width 214 height 200
click at [608, 75] on div "// Loops are a better way of doing repetitive things. while ( true ) { // Add c…" at bounding box center [636, 130] width 214 height 220
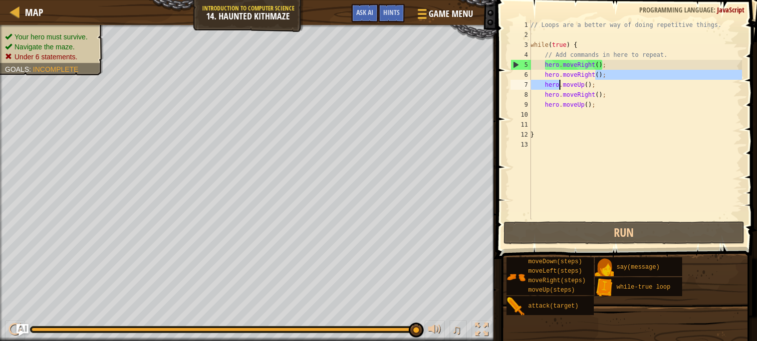
drag, startPoint x: 607, startPoint y: 75, endPoint x: 552, endPoint y: 78, distance: 55.5
click at [552, 78] on div "// Loops are a better way of doing repetitive things. while ( true ) { // Add c…" at bounding box center [636, 130] width 214 height 220
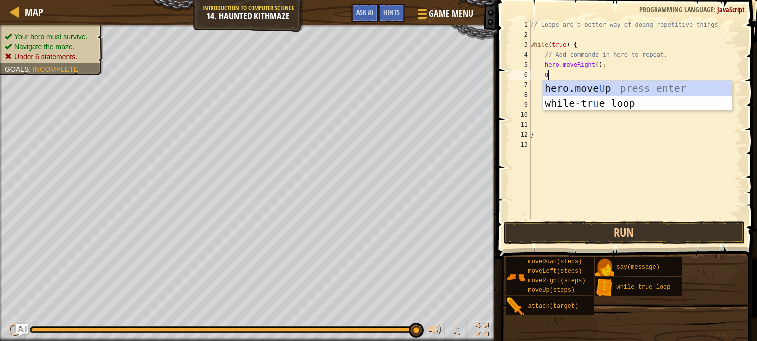
type textarea "up"
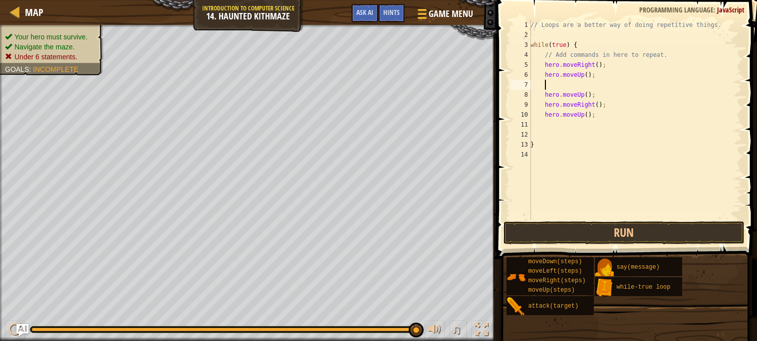
click at [586, 94] on div "// Loops are a better way of doing repetitive things. while ( true ) { // Add c…" at bounding box center [636, 130] width 214 height 220
click at [596, 95] on div "// Loops are a better way of doing repetitive things. while ( true ) { // Add c…" at bounding box center [636, 130] width 214 height 220
type textarea "h"
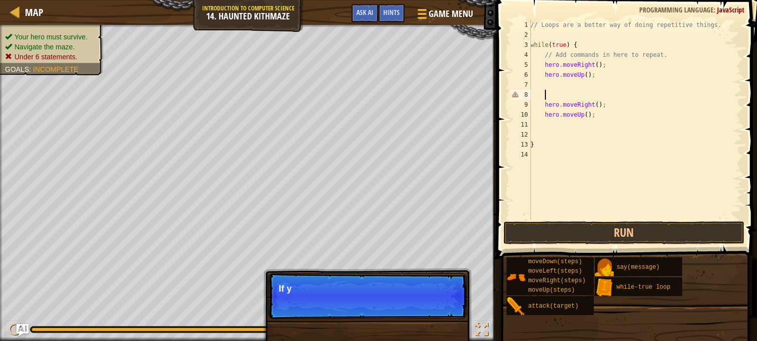
scroll to position [4, 0]
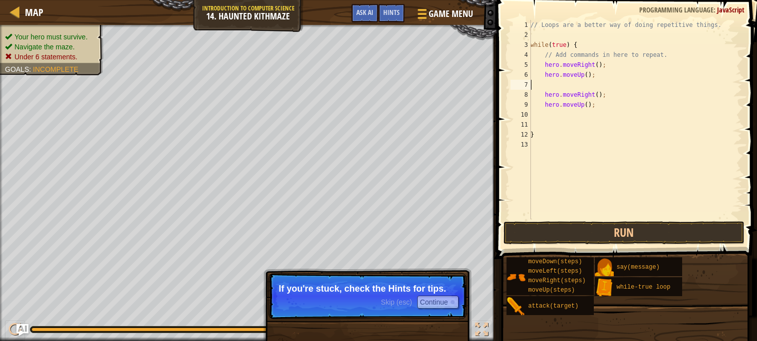
click at [594, 84] on div "// Loops are a better way of doing repetitive things. while ( true ) { // Add c…" at bounding box center [636, 130] width 214 height 220
click at [591, 83] on div "// Loops are a better way of doing repetitive things. while ( true ) { // Add c…" at bounding box center [636, 130] width 214 height 220
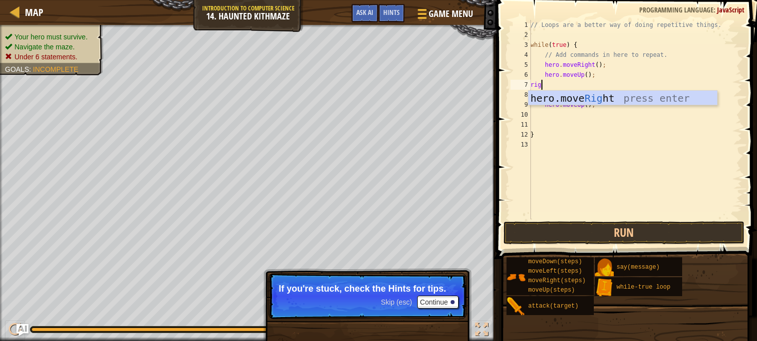
scroll to position [4, 0]
type textarea "right"
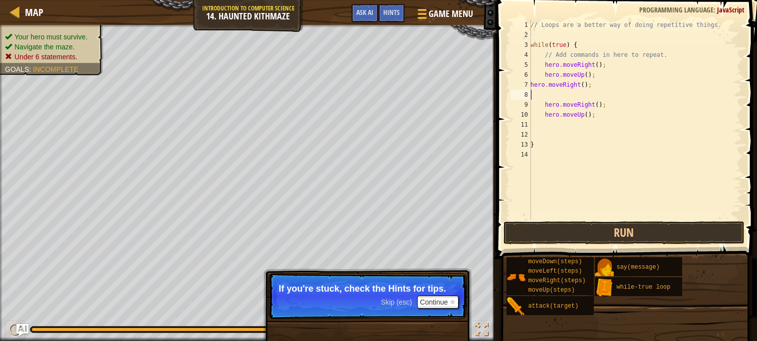
click at [531, 82] on div "7" at bounding box center [521, 85] width 20 height 10
click at [531, 83] on div "// Loops are a better way of doing repetitive things. while ( true ) { // Add c…" at bounding box center [636, 130] width 214 height 220
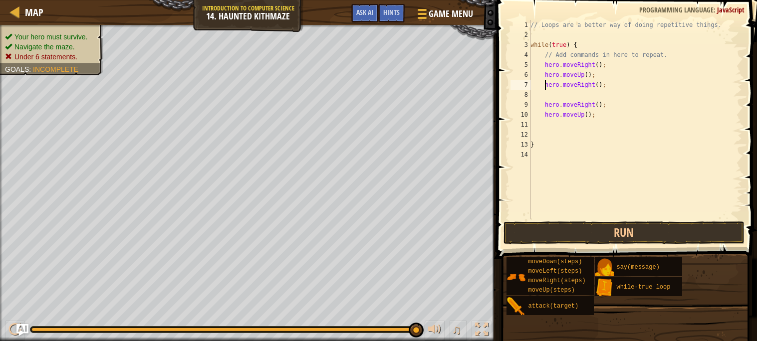
click at [604, 101] on div "// Loops are a better way of doing repetitive things. while ( true ) { // Add c…" at bounding box center [636, 130] width 214 height 220
click at [608, 102] on div "// Loops are a better way of doing repetitive things. while ( true ) { // Add c…" at bounding box center [636, 130] width 214 height 220
type textarea "h"
click at [610, 115] on div "// Loops are a better way of doing repetitive things. while ( true ) { // Add c…" at bounding box center [636, 130] width 214 height 220
type textarea "h"
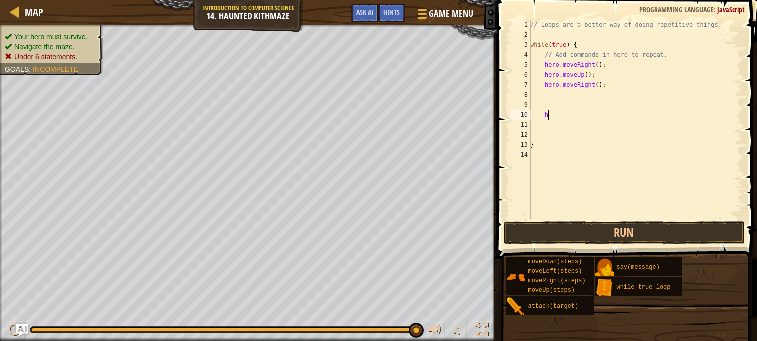
scroll to position [4, 0]
click at [602, 94] on div "// Loops are a better way of doing repetitive things. while ( true ) { // Add c…" at bounding box center [636, 130] width 214 height 220
click at [596, 91] on div "// Loops are a better way of doing repetitive things. while ( true ) { // Add c…" at bounding box center [636, 130] width 214 height 220
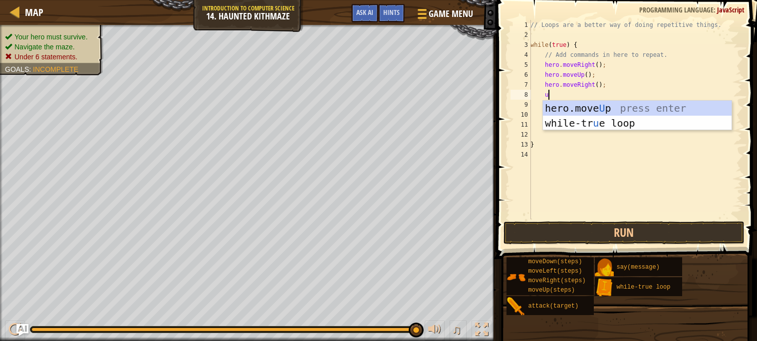
type textarea "up"
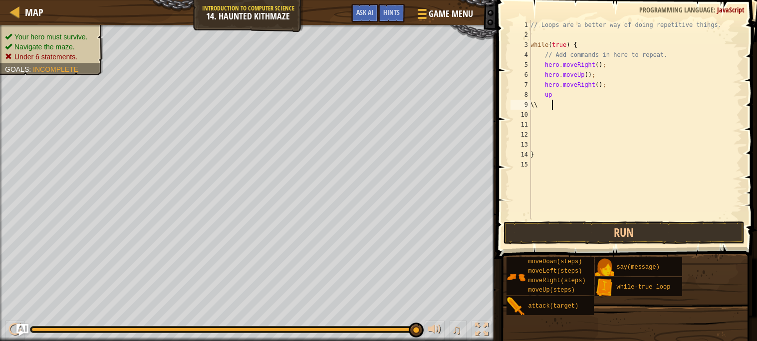
type textarea "\"
click at [597, 91] on div "// Loops are a better way of doing repetitive things. while ( true ) { // Add c…" at bounding box center [636, 130] width 214 height 220
type textarea "u"
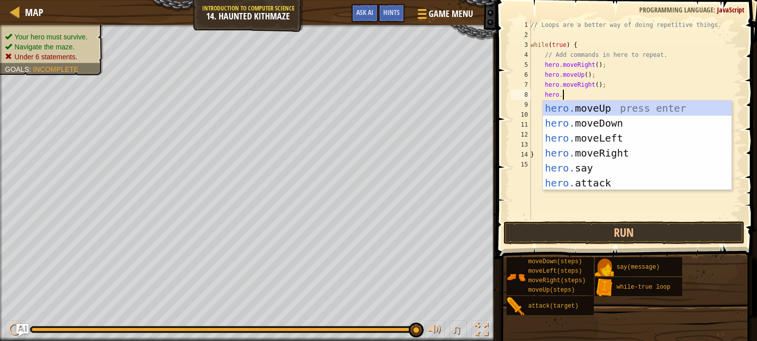
scroll to position [4, 2]
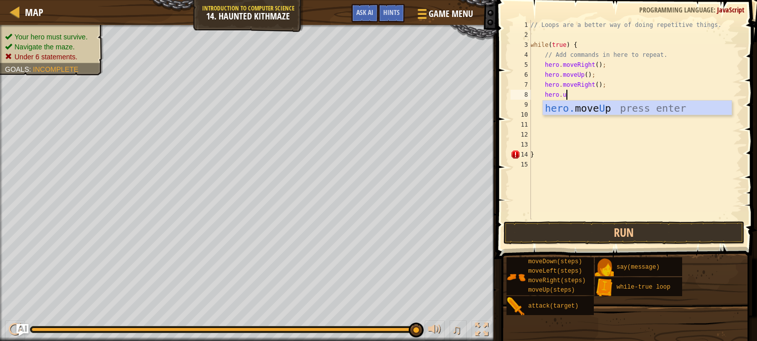
type textarea "hero.up"
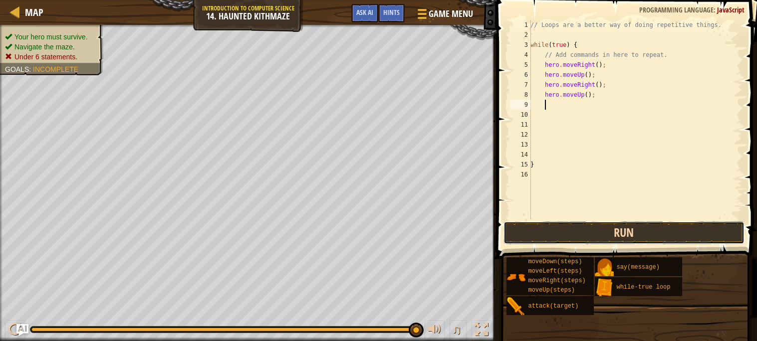
click at [614, 237] on button "Run" at bounding box center [624, 233] width 241 height 23
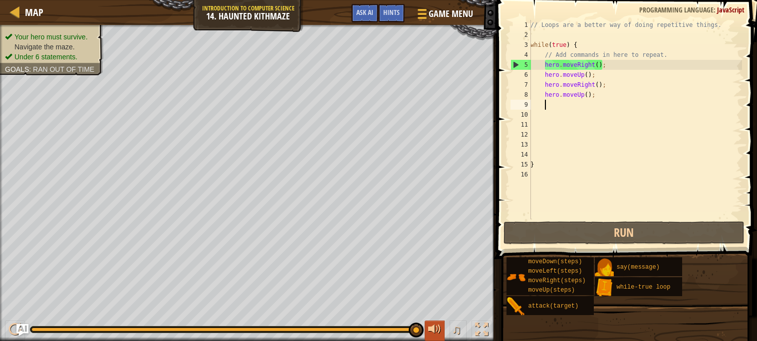
drag, startPoint x: 214, startPoint y: 330, endPoint x: 429, endPoint y: 333, distance: 215.1
click at [429, 333] on div "♫" at bounding box center [248, 327] width 497 height 30
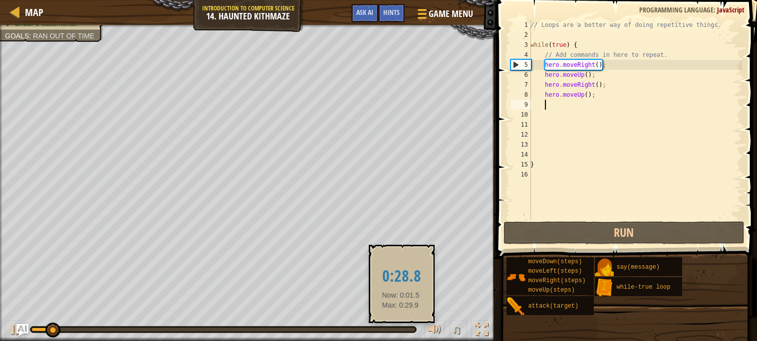
click at [400, 328] on div at bounding box center [223, 330] width 384 height 4
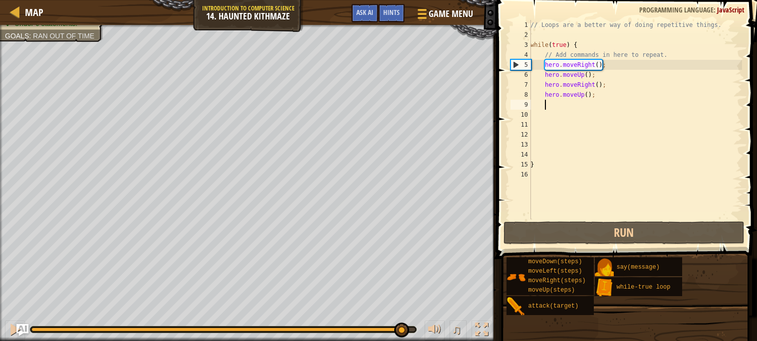
click at [590, 76] on div "// Loops are a better way of doing repetitive things. while ( true ) { // Add c…" at bounding box center [636, 130] width 214 height 220
click at [588, 76] on div "// Loops are a better way of doing repetitive things. while ( true ) { // Add c…" at bounding box center [636, 130] width 214 height 220
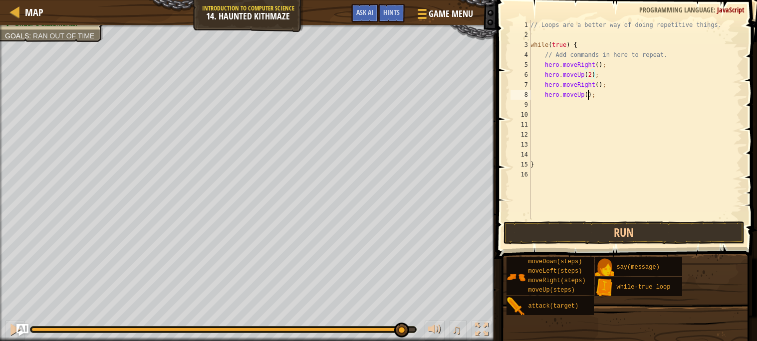
click at [588, 94] on div "// Loops are a better way of doing repetitive things. while ( true ) { // Add c…" at bounding box center [636, 130] width 214 height 220
type textarea "hero.moveUp(2);"
click at [582, 230] on button "Run" at bounding box center [624, 233] width 241 height 23
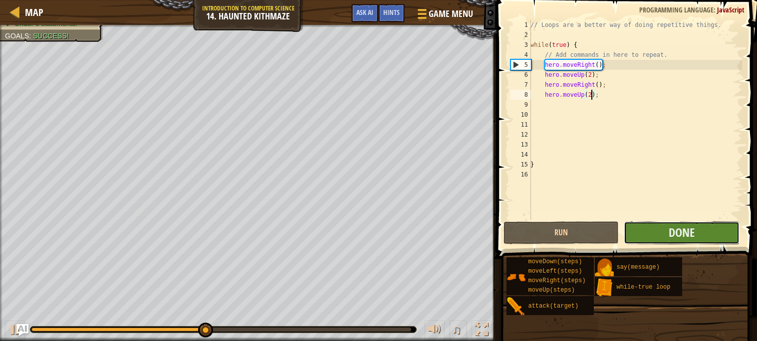
click at [651, 230] on button "Done" at bounding box center [682, 233] width 116 height 23
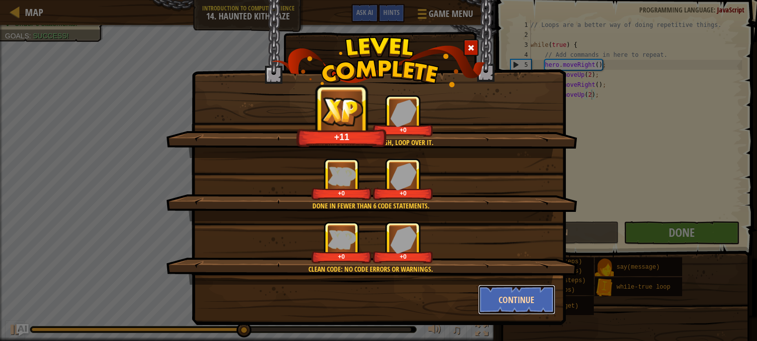
click at [506, 298] on button "Continue" at bounding box center [516, 300] width 77 height 30
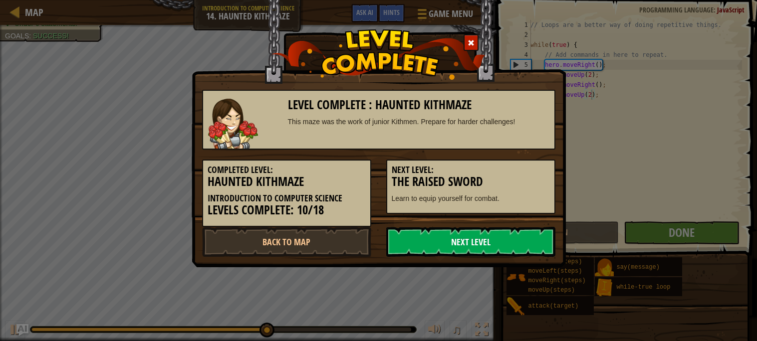
click at [476, 245] on link "Next Level" at bounding box center [470, 242] width 169 height 30
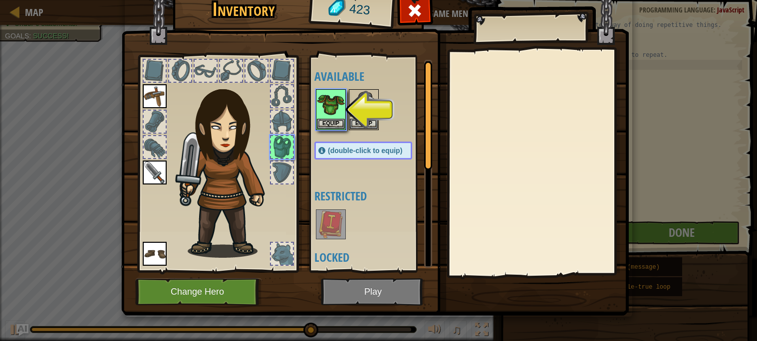
click at [383, 287] on img at bounding box center [375, 135] width 508 height 362
click at [386, 292] on img at bounding box center [375, 135] width 508 height 362
click at [332, 119] on button "Equip" at bounding box center [331, 123] width 28 height 10
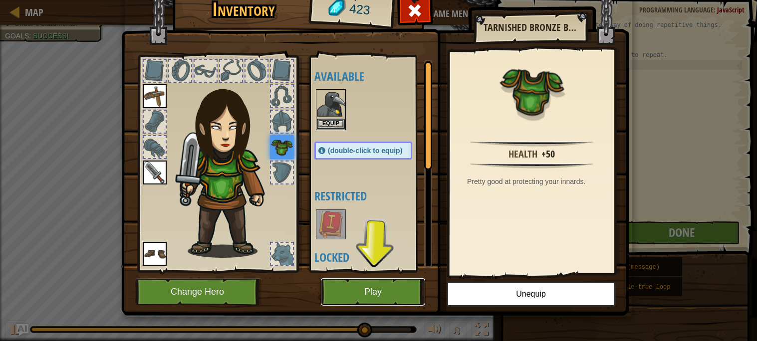
click at [395, 291] on button "Play" at bounding box center [373, 291] width 104 height 27
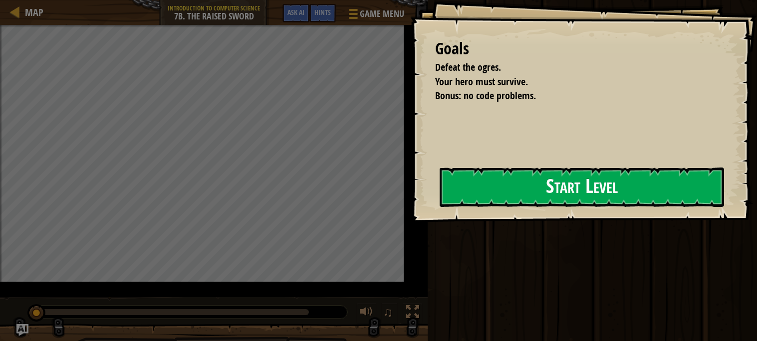
click at [442, 218] on div at bounding box center [582, 228] width 284 height 22
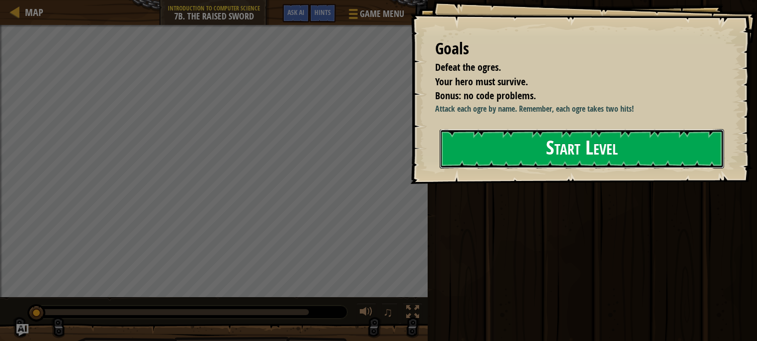
click at [488, 161] on button "Start Level" at bounding box center [582, 148] width 284 height 39
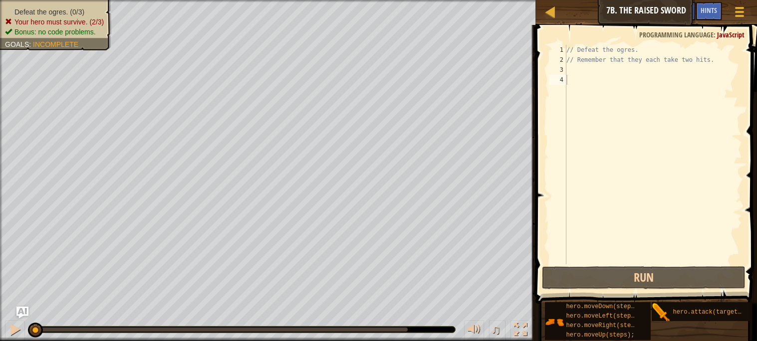
click at [611, 74] on div "// Defeat the ogres. // Remember that they each take two hits." at bounding box center [653, 165] width 178 height 240
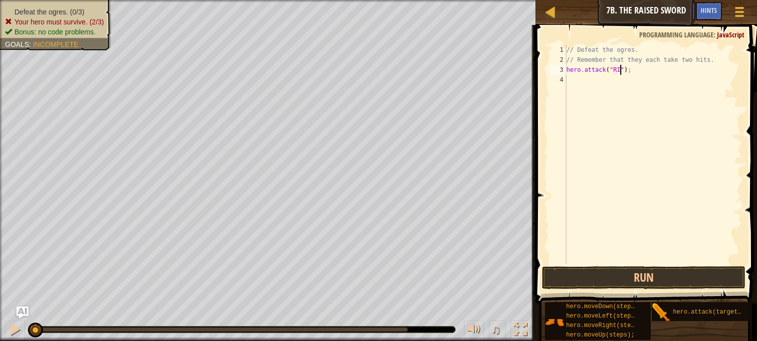
type textarea "hero.attack("RIg");"
click at [655, 278] on button "Run" at bounding box center [643, 278] width 203 height 23
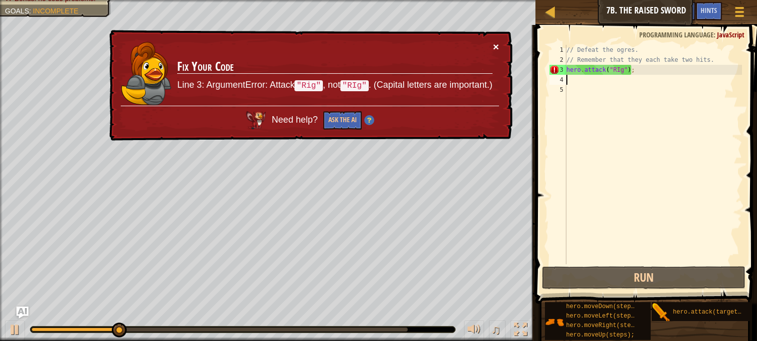
click at [495, 46] on button "×" at bounding box center [496, 46] width 6 height 10
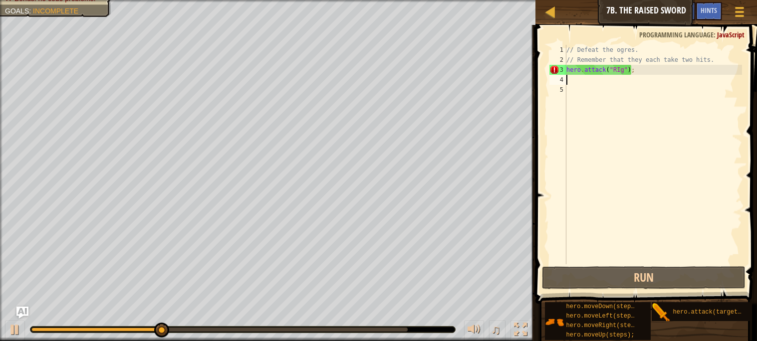
click at [622, 68] on div "// Defeat the ogres. // Remember that they each take two hits. hero . attack ( …" at bounding box center [653, 165] width 178 height 240
click at [620, 68] on div "// Defeat the ogres. // Remember that they each take two hits. hero . attack ( …" at bounding box center [653, 165] width 178 height 240
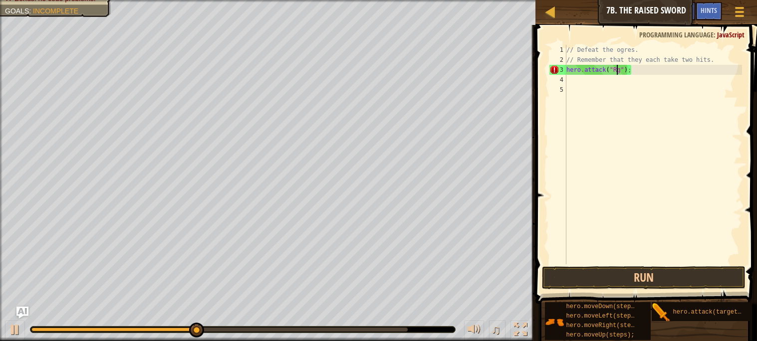
type textarea "hero.attack("Rig");"
click at [631, 83] on div "// Defeat the ogres. // Remember that they each take two hits. hero . attack ( …" at bounding box center [653, 165] width 178 height 240
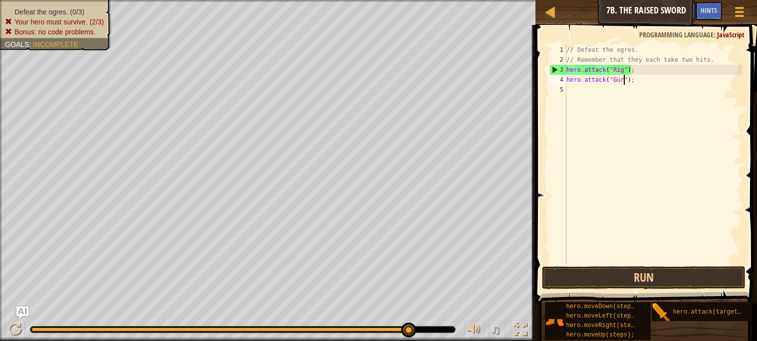
scroll to position [4, 4]
type textarea "hero.attack("Gurt");"
click at [629, 89] on div "// Defeat the ogres. // Remember that they each take two hits. hero . attack ( …" at bounding box center [653, 165] width 178 height 240
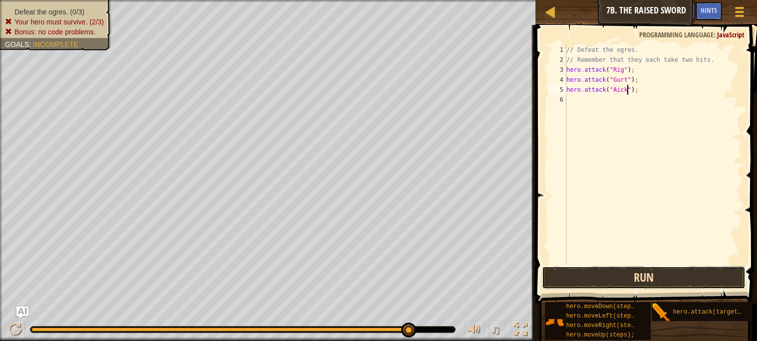
click at [647, 273] on button "Run" at bounding box center [643, 278] width 203 height 23
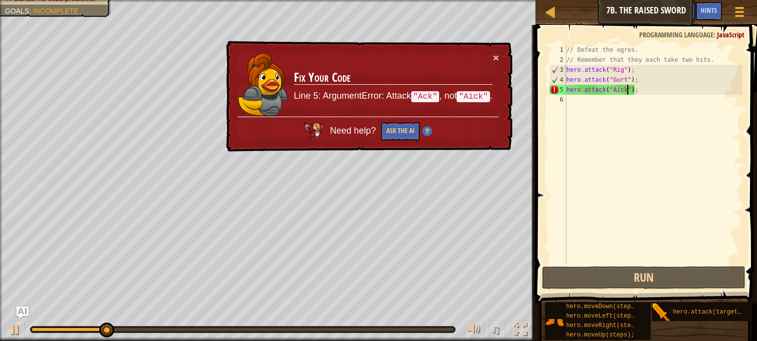
click at [619, 87] on div "// Defeat the ogres. // Remember that they each take two hits. hero . attack ( …" at bounding box center [653, 165] width 178 height 240
type textarea "hero.attack("Ack");"
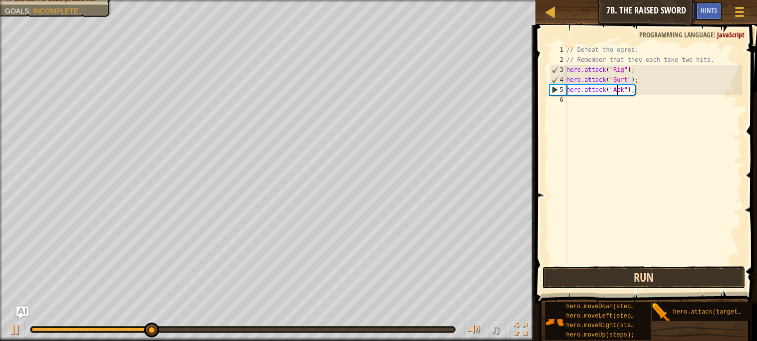
click at [645, 284] on button "Run" at bounding box center [643, 278] width 203 height 23
